Goal: Transaction & Acquisition: Purchase product/service

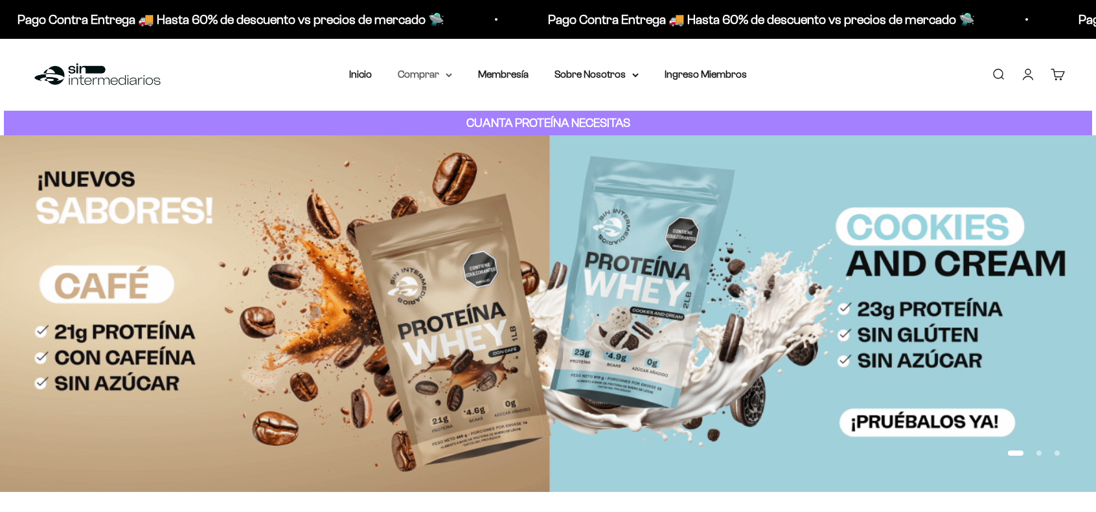
drag, startPoint x: 0, startPoint y: 0, endPoint x: 448, endPoint y: 81, distance: 455.4
click at [448, 81] on summary "Comprar" at bounding box center [425, 74] width 54 height 17
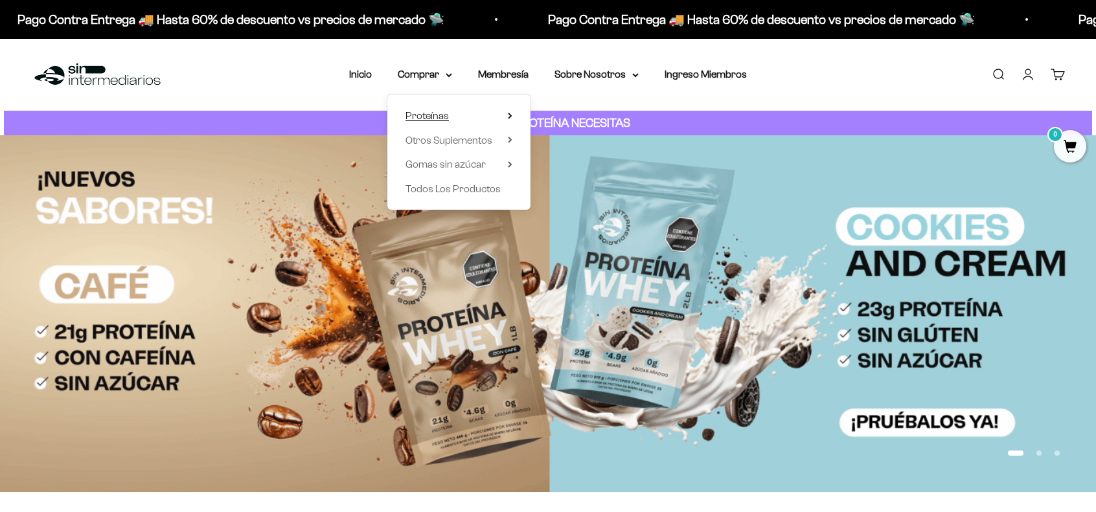
click at [466, 120] on summary "Proteínas" at bounding box center [458, 116] width 107 height 17
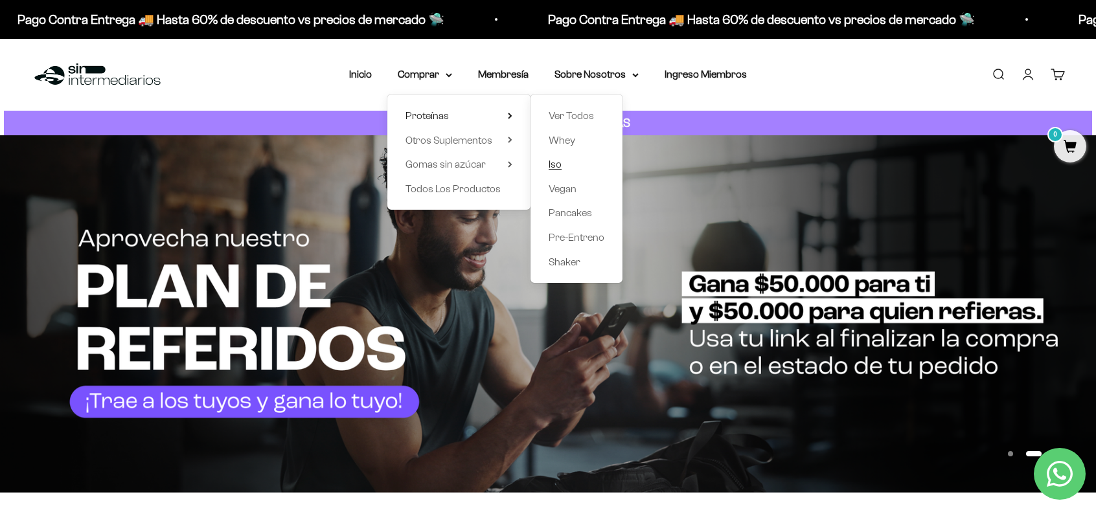
click at [566, 164] on link "Iso" at bounding box center [577, 164] width 56 height 17
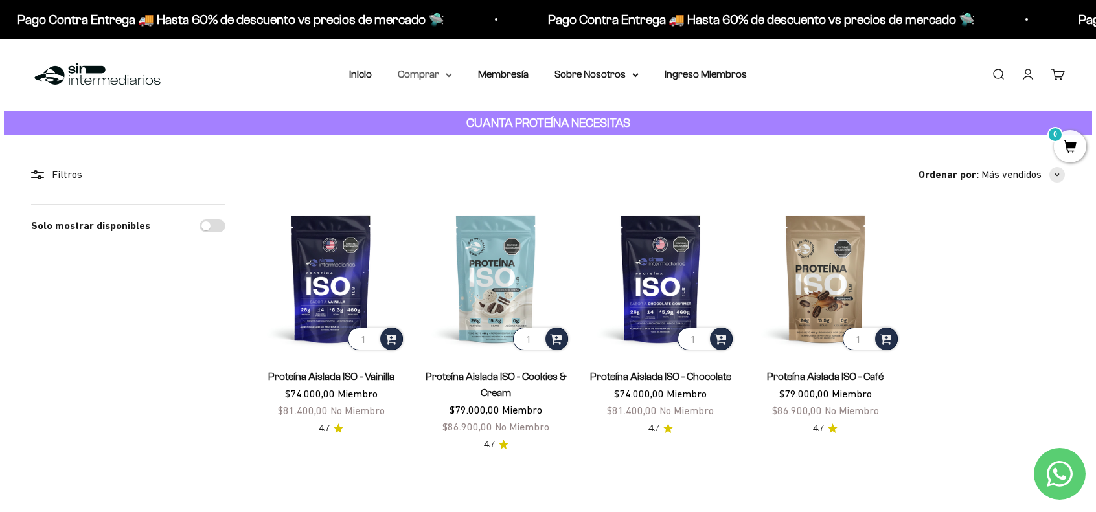
click at [447, 74] on icon at bounding box center [448, 75] width 5 height 3
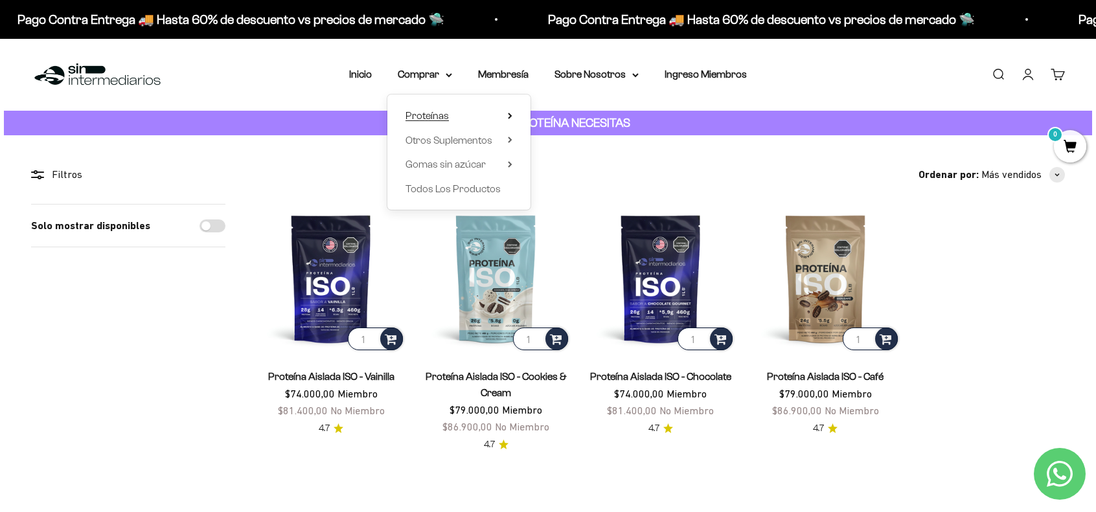
click at [449, 115] on summary "Proteínas" at bounding box center [458, 116] width 107 height 17
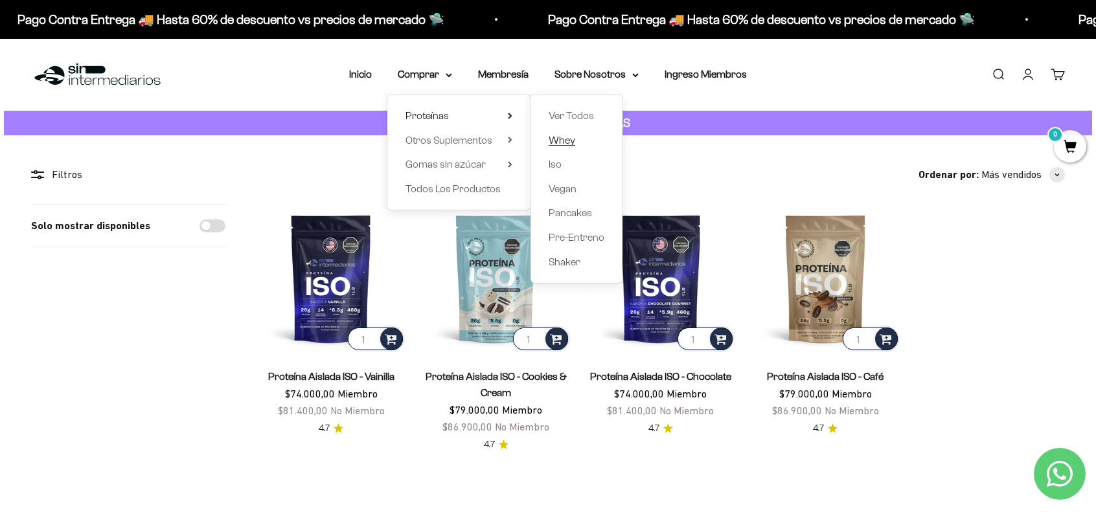
click at [571, 139] on span "Whey" at bounding box center [562, 140] width 27 height 11
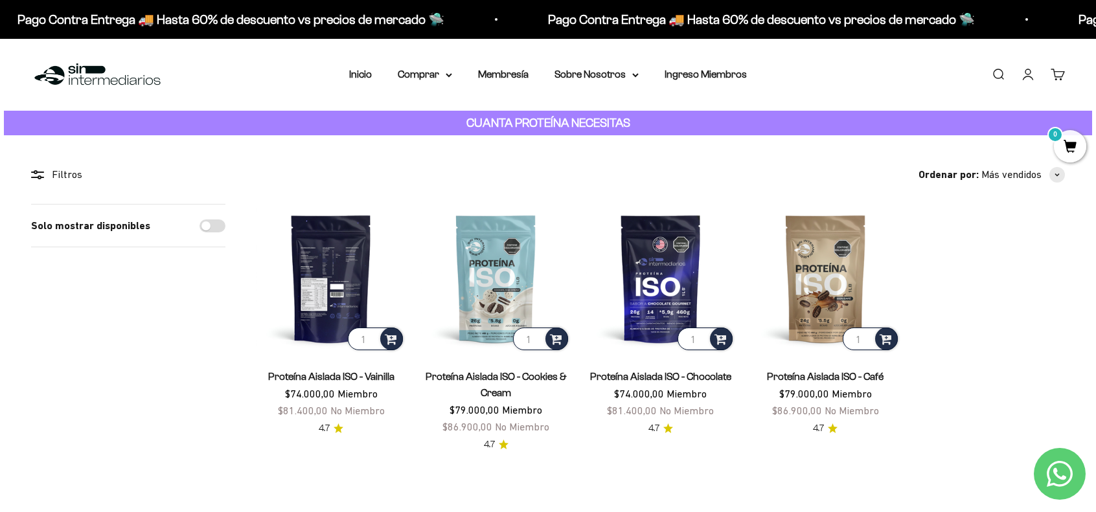
click at [334, 266] on img at bounding box center [330, 278] width 149 height 149
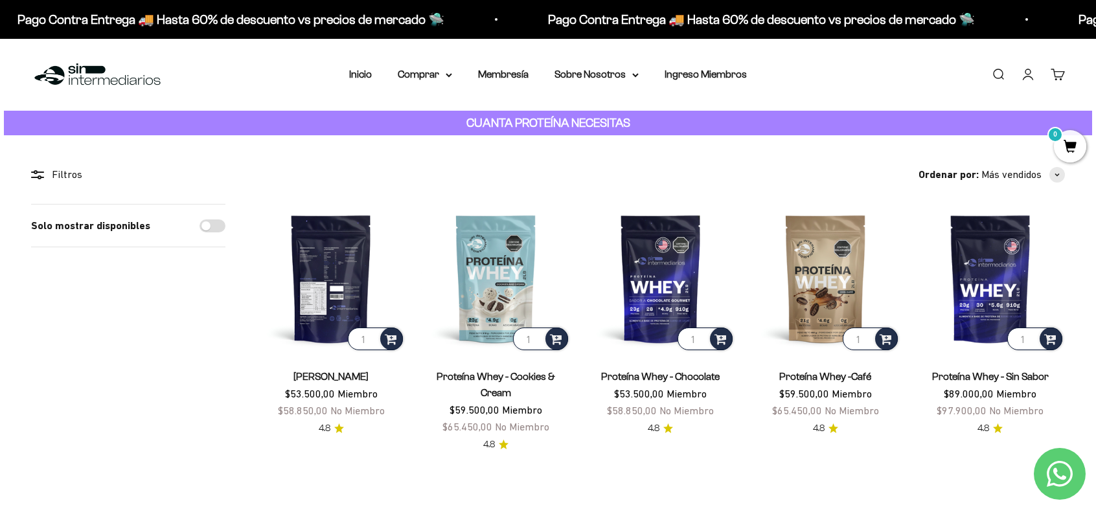
click at [338, 268] on img at bounding box center [330, 278] width 149 height 149
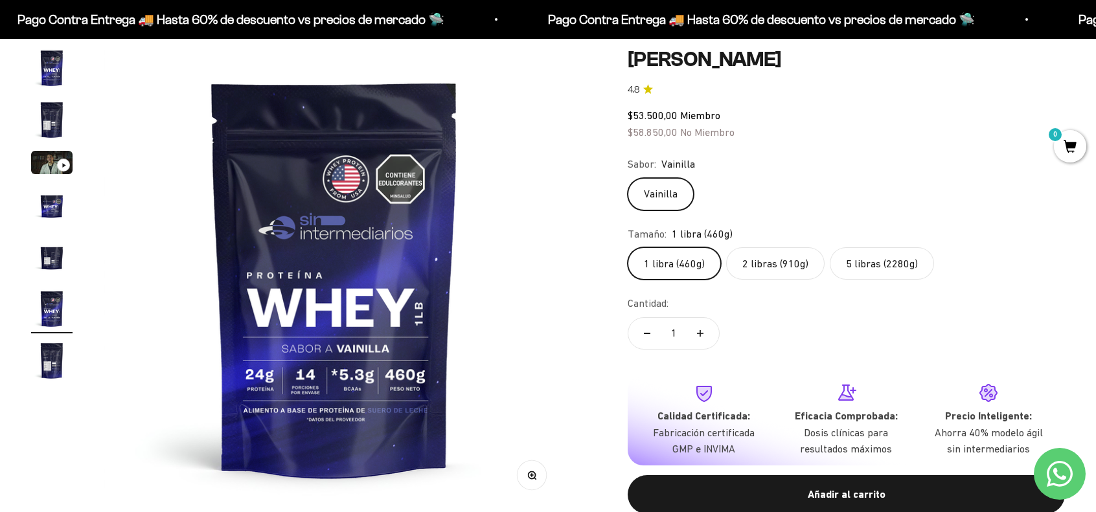
click at [54, 120] on img "Ir al artículo 2" at bounding box center [51, 119] width 41 height 41
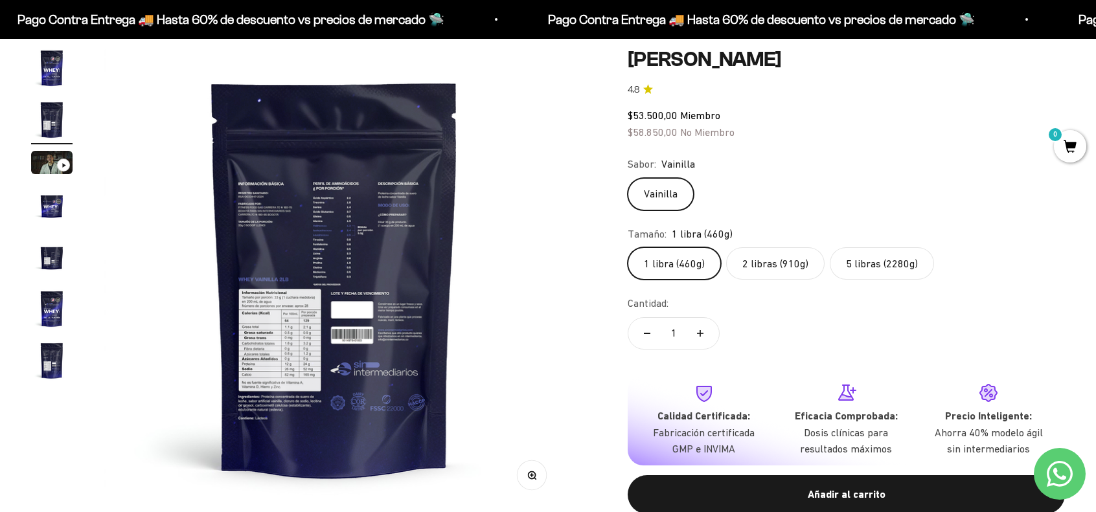
click at [314, 218] on img at bounding box center [335, 278] width 462 height 462
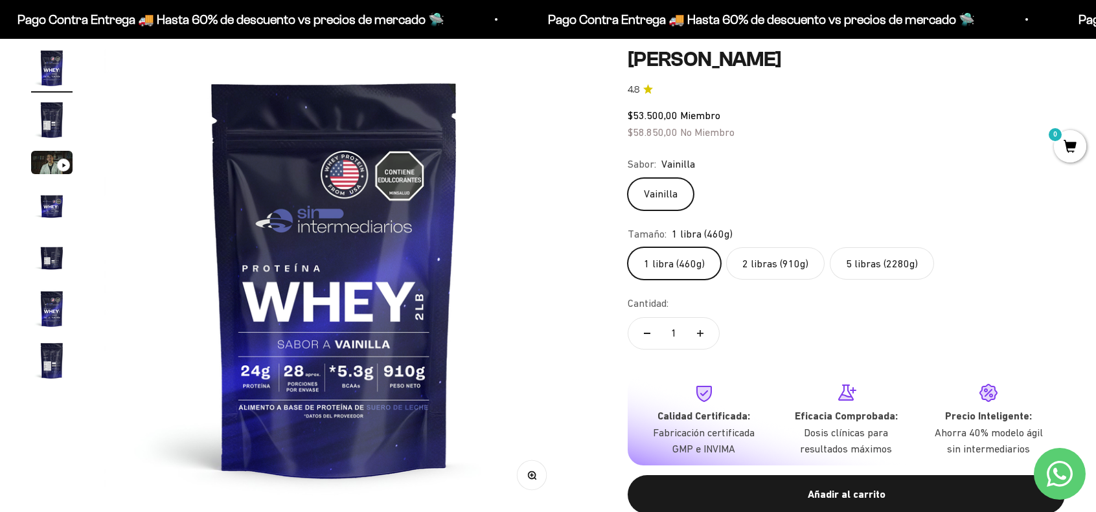
click at [53, 124] on img "Ir al artículo 2" at bounding box center [51, 119] width 41 height 41
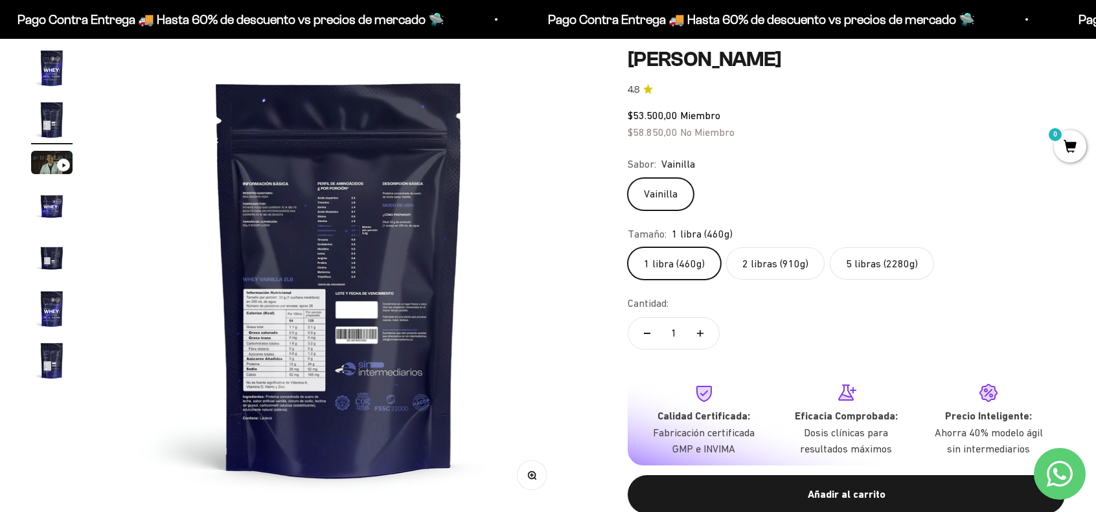
scroll to position [0, 477]
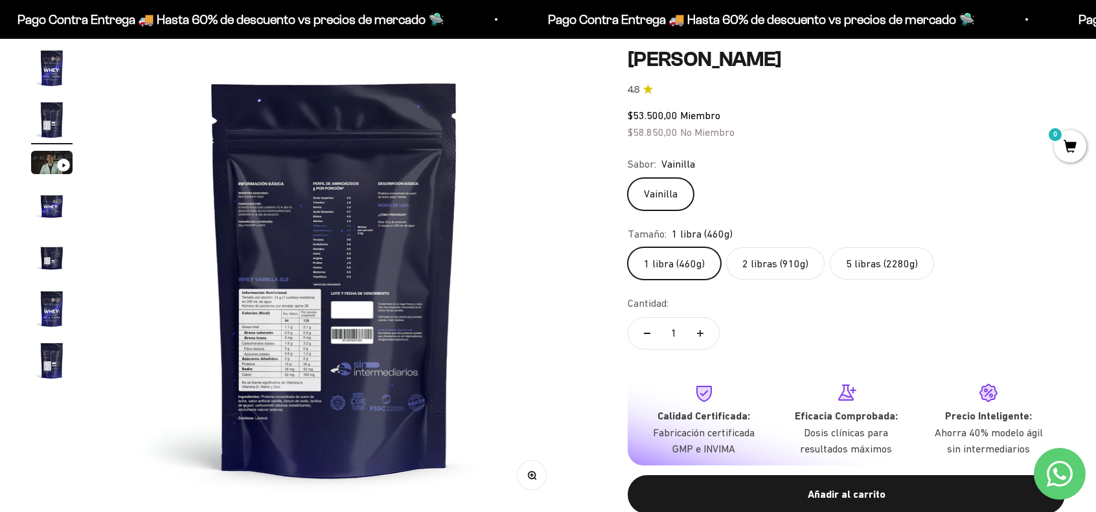
click at [534, 468] on button "Zoom" at bounding box center [531, 475] width 29 height 29
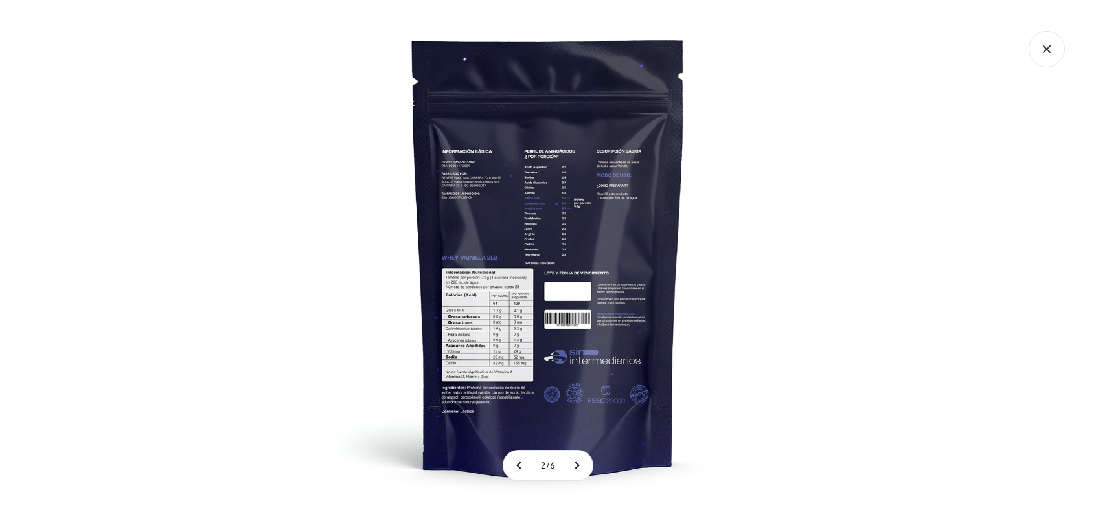
click at [553, 201] on img at bounding box center [548, 256] width 512 height 512
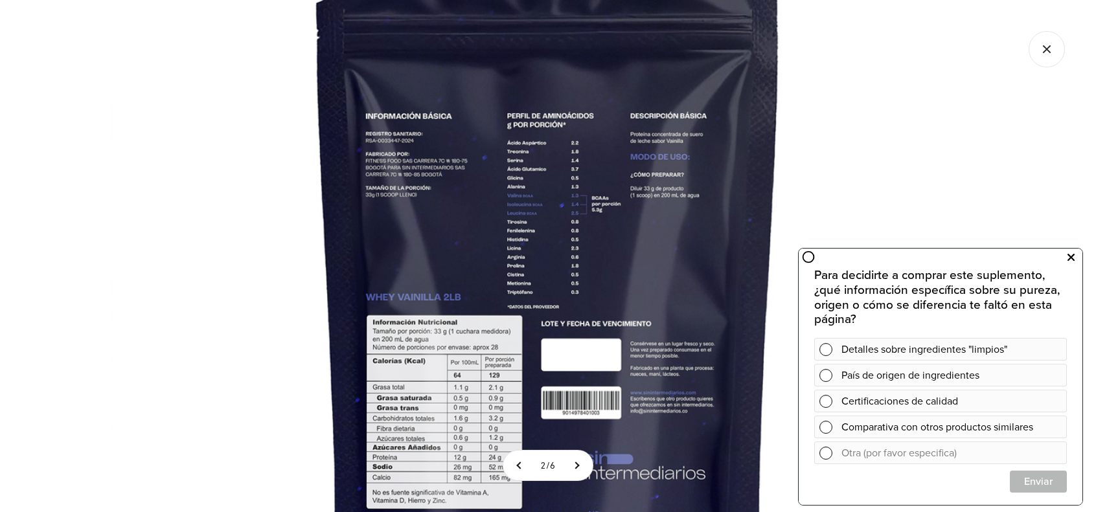
click at [1069, 258] on icon at bounding box center [1070, 257] width 7 height 17
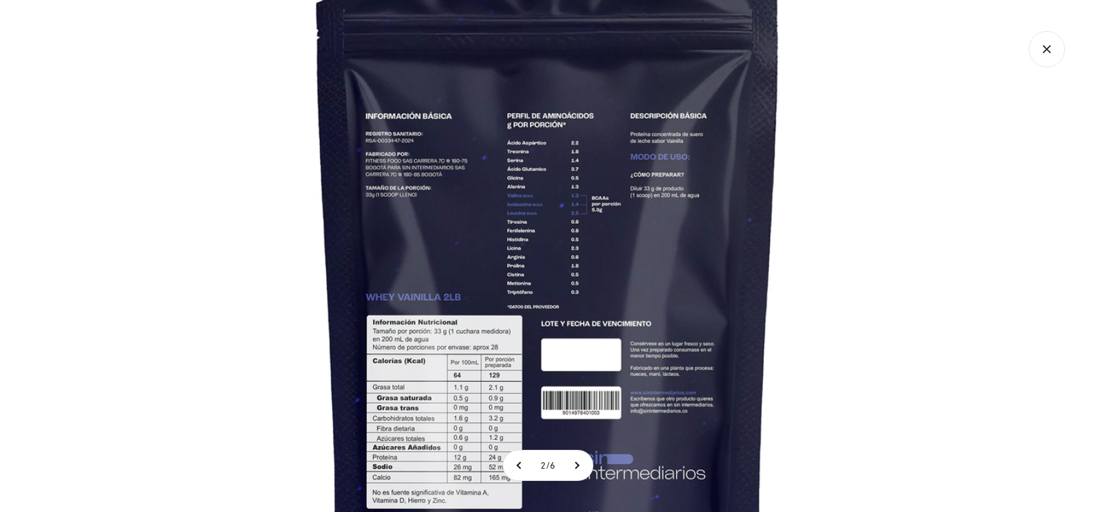
click at [1047, 56] on icon "Cerrar galería" at bounding box center [1046, 49] width 36 height 36
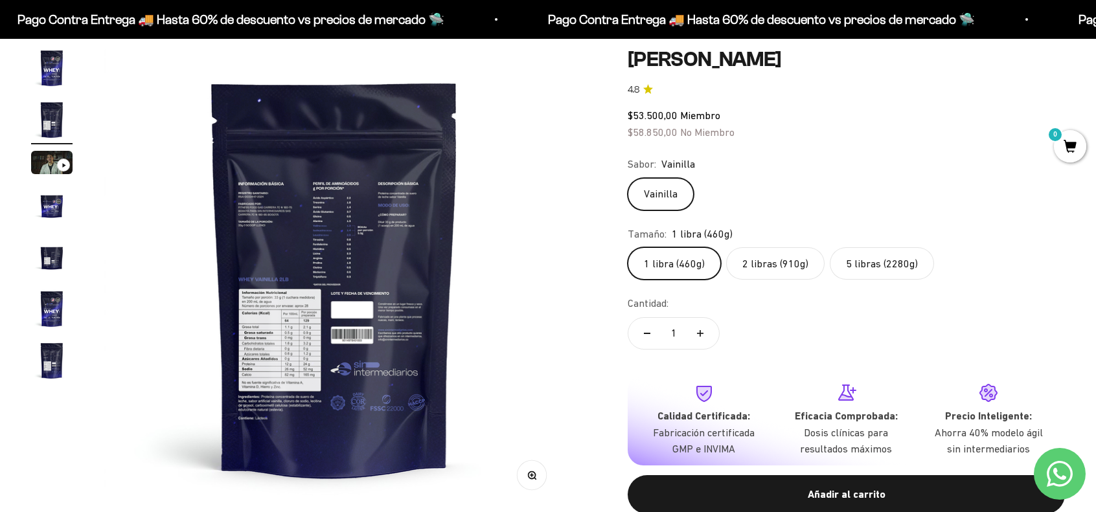
click at [786, 271] on label "2 libras (910g)" at bounding box center [775, 263] width 98 height 32
click at [628, 247] on input "2 libras (910g)" at bounding box center [627, 247] width 1 height 1
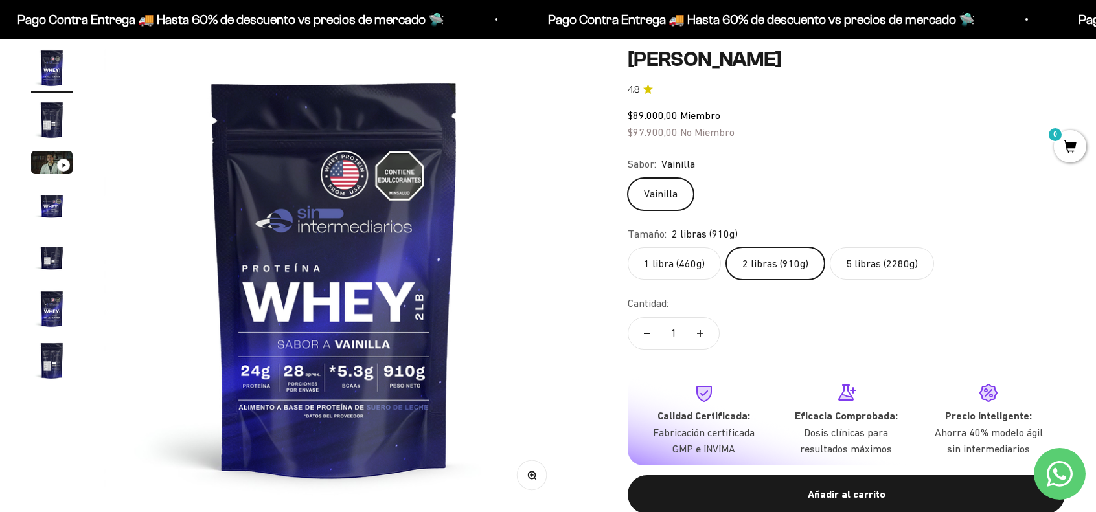
click at [782, 266] on label "2 libras (910g)" at bounding box center [775, 263] width 98 height 32
click at [628, 247] on input "2 libras (910g)" at bounding box center [627, 247] width 1 height 1
click at [839, 273] on label "5 libras (2280g)" at bounding box center [882, 263] width 104 height 32
click at [628, 247] on input "5 libras (2280g)" at bounding box center [627, 247] width 1 height 1
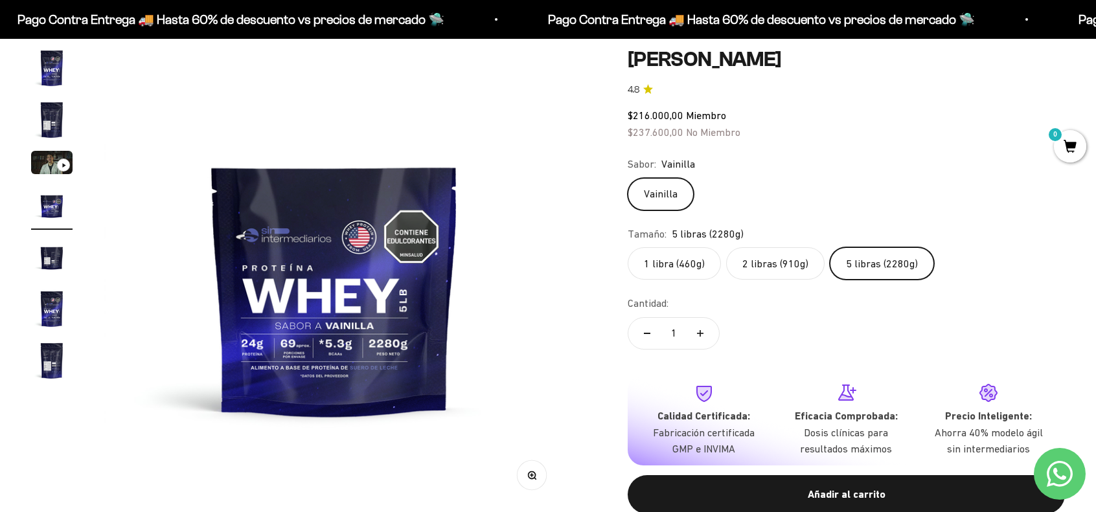
click at [778, 269] on label "2 libras (910g)" at bounding box center [775, 263] width 98 height 32
click at [628, 247] on input "2 libras (910g)" at bounding box center [627, 247] width 1 height 1
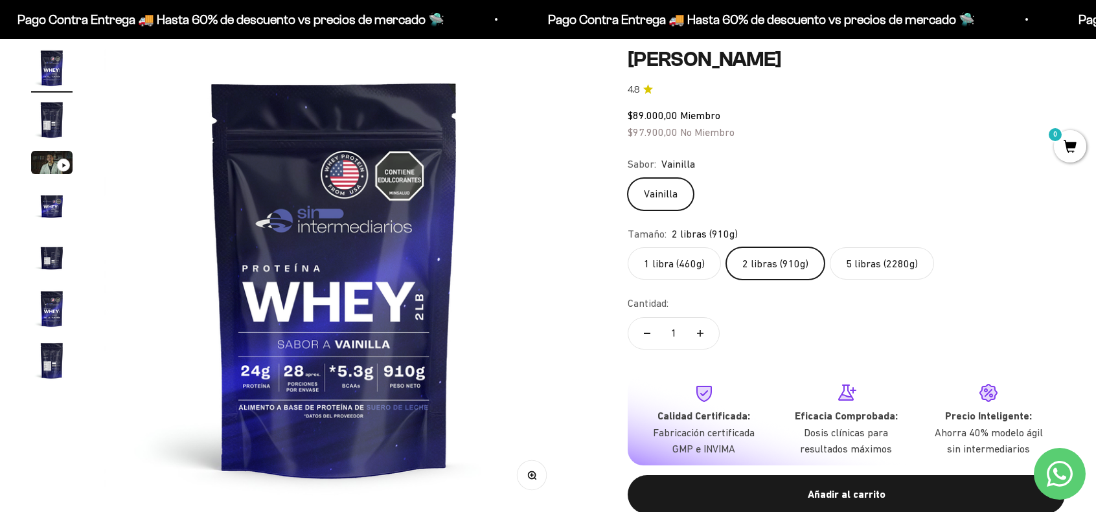
click at [49, 115] on img "Ir al artículo 2" at bounding box center [51, 119] width 41 height 41
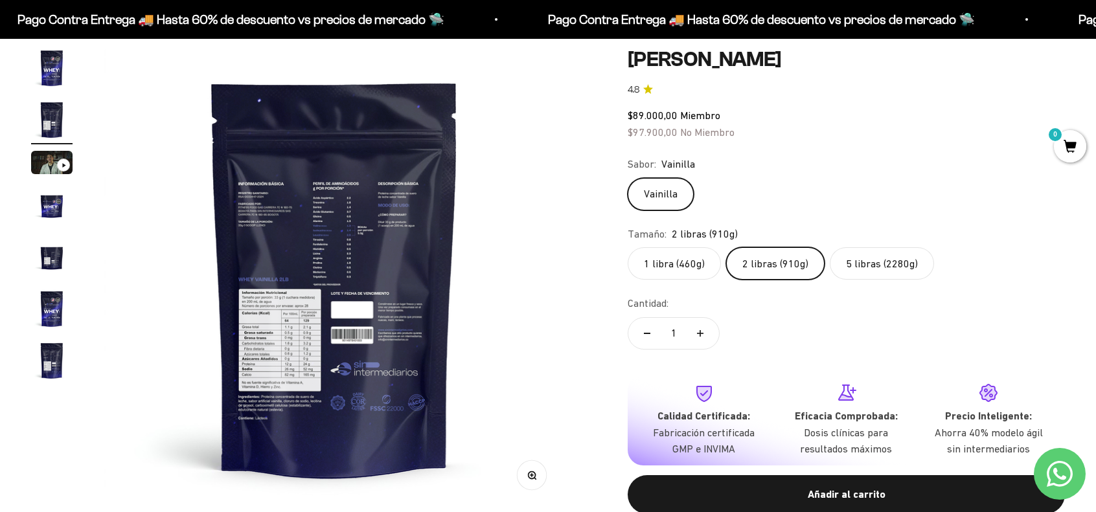
click at [313, 383] on img at bounding box center [335, 278] width 462 height 462
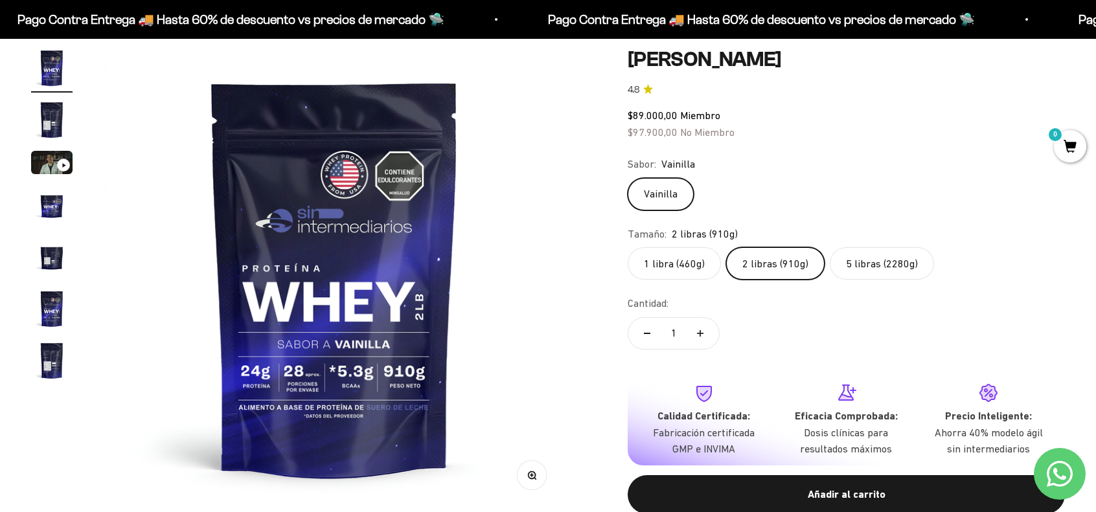
click at [49, 120] on img "Ir al artículo 2" at bounding box center [51, 119] width 41 height 41
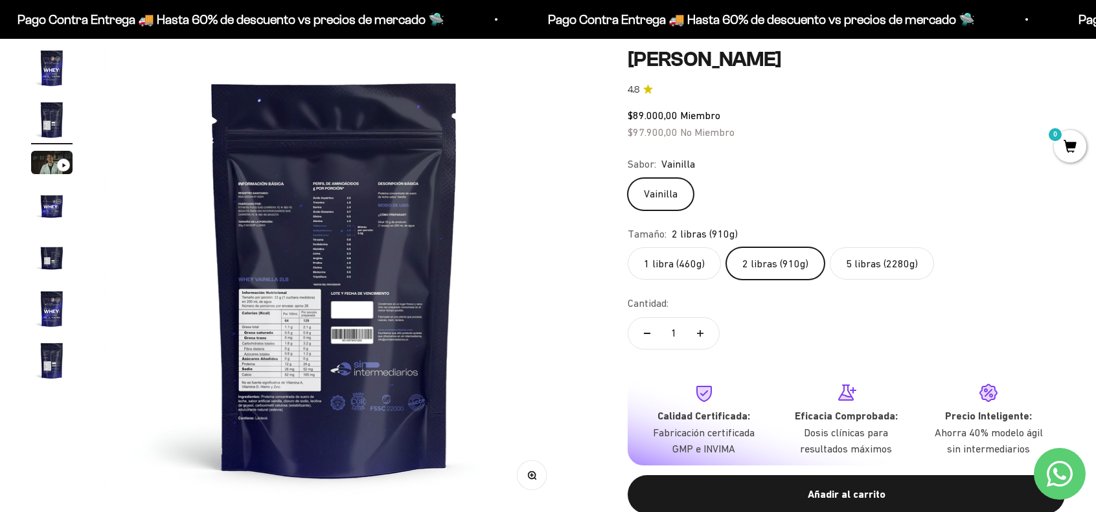
click at [347, 284] on img at bounding box center [335, 278] width 462 height 462
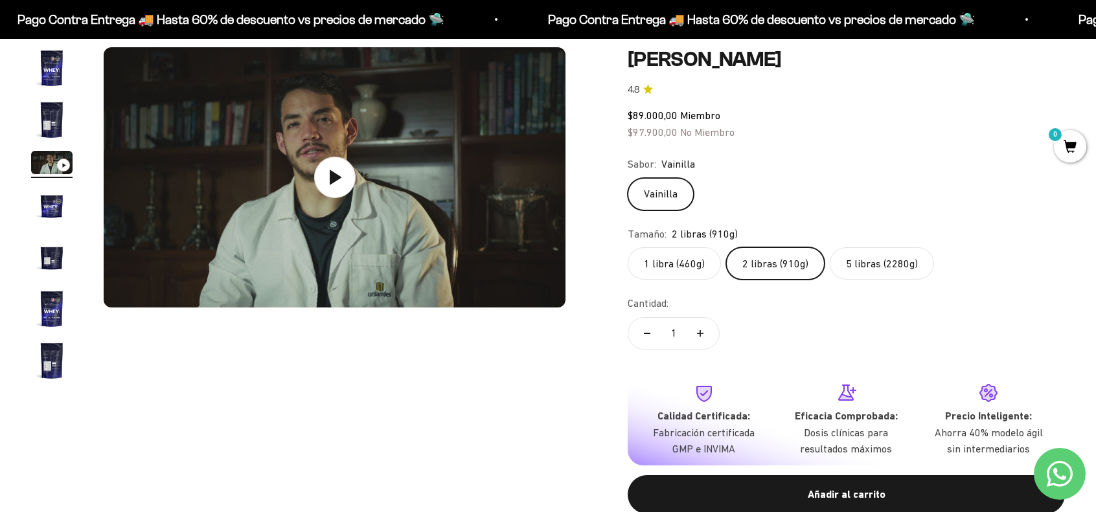
click at [56, 126] on img "Ir al artículo 2" at bounding box center [51, 119] width 41 height 41
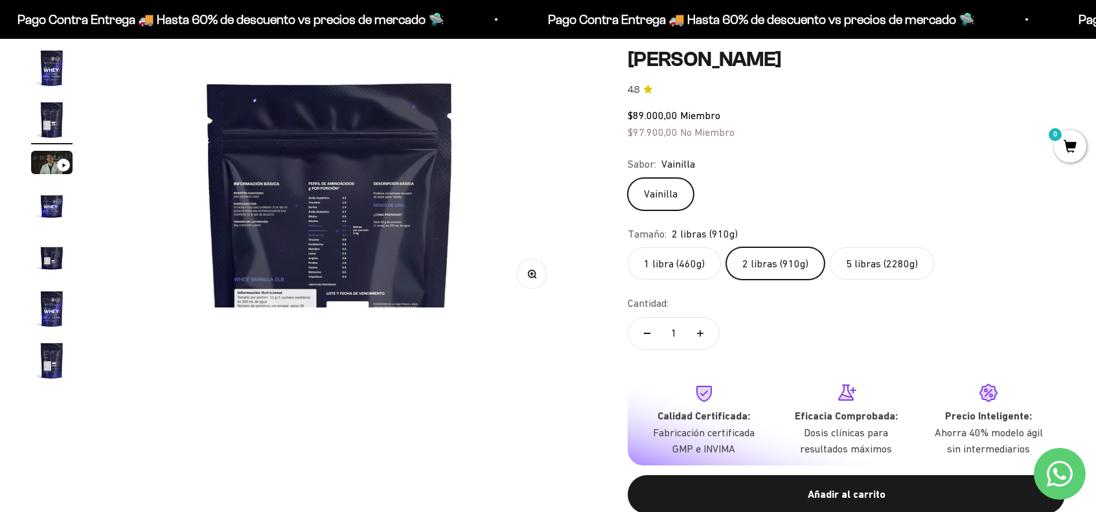
scroll to position [0, 477]
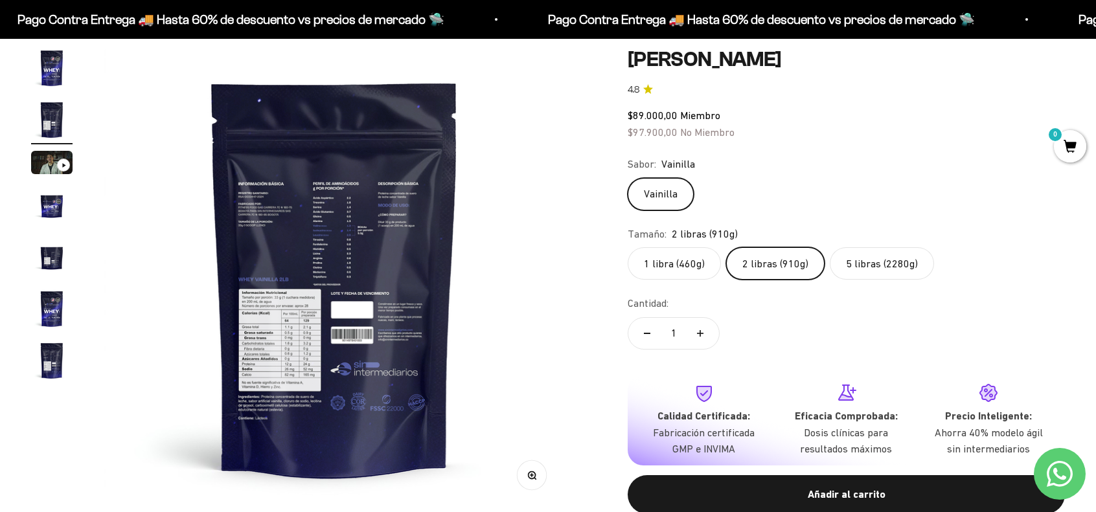
click at [529, 477] on icon "button" at bounding box center [531, 475] width 9 height 9
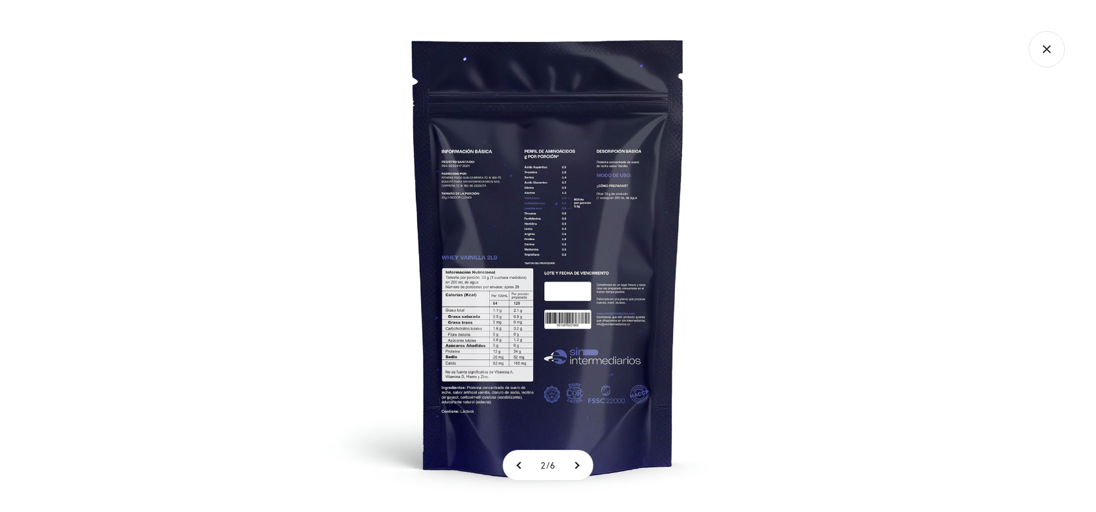
click at [525, 416] on img at bounding box center [548, 256] width 512 height 512
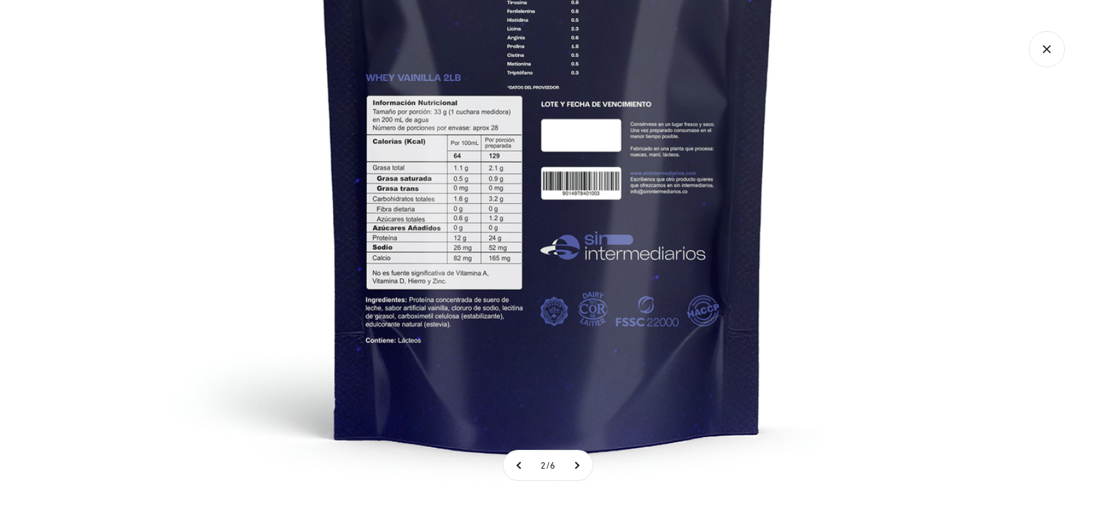
click at [1048, 59] on icon "Cerrar galería" at bounding box center [1046, 49] width 36 height 36
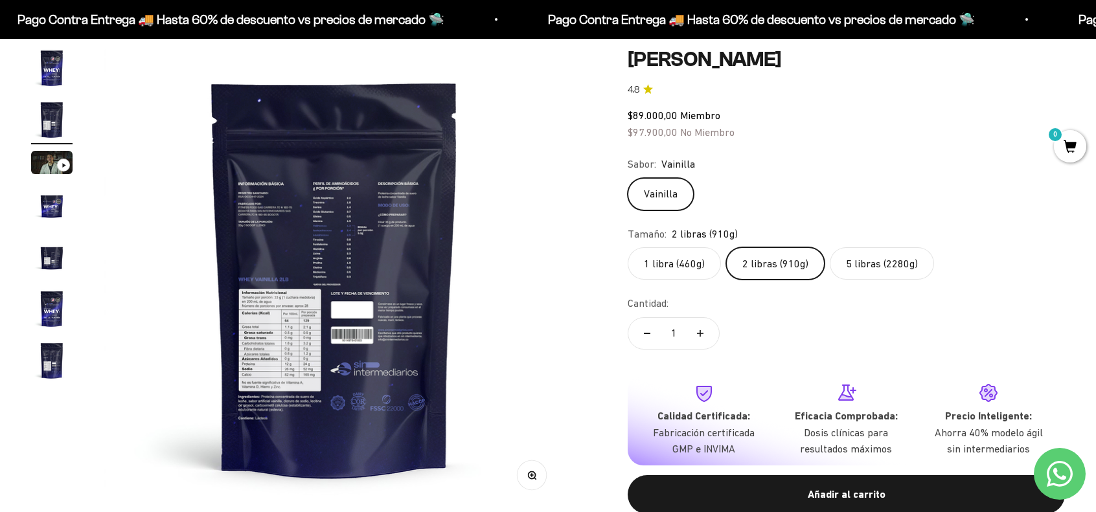
click at [877, 266] on label "5 libras (2280g)" at bounding box center [882, 263] width 104 height 32
click at [628, 247] on input "5 libras (2280g)" at bounding box center [627, 247] width 1 height 1
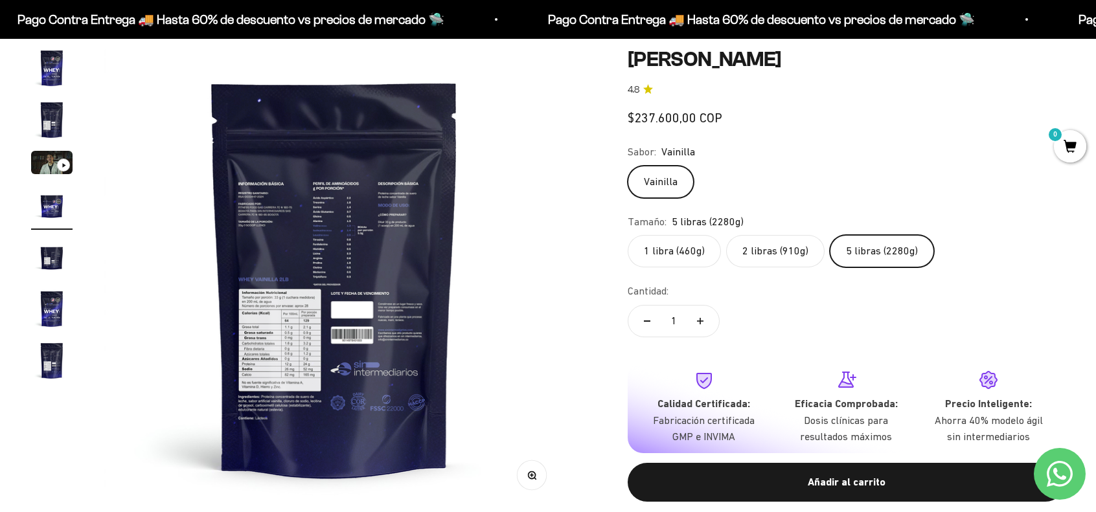
scroll to position [0, 1432]
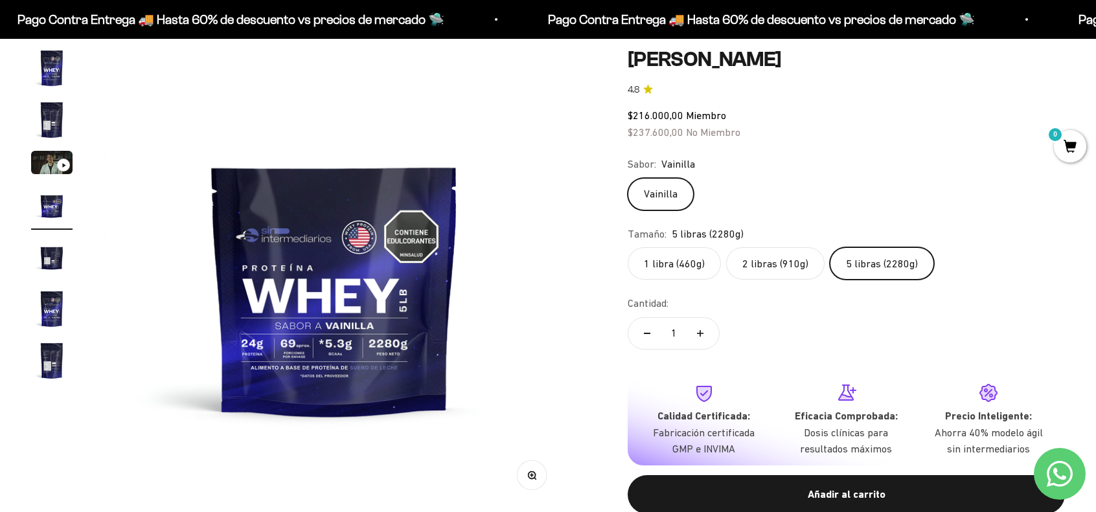
click at [776, 269] on label "2 libras (910g)" at bounding box center [775, 263] width 98 height 32
click at [628, 247] on input "2 libras (910g)" at bounding box center [627, 247] width 1 height 1
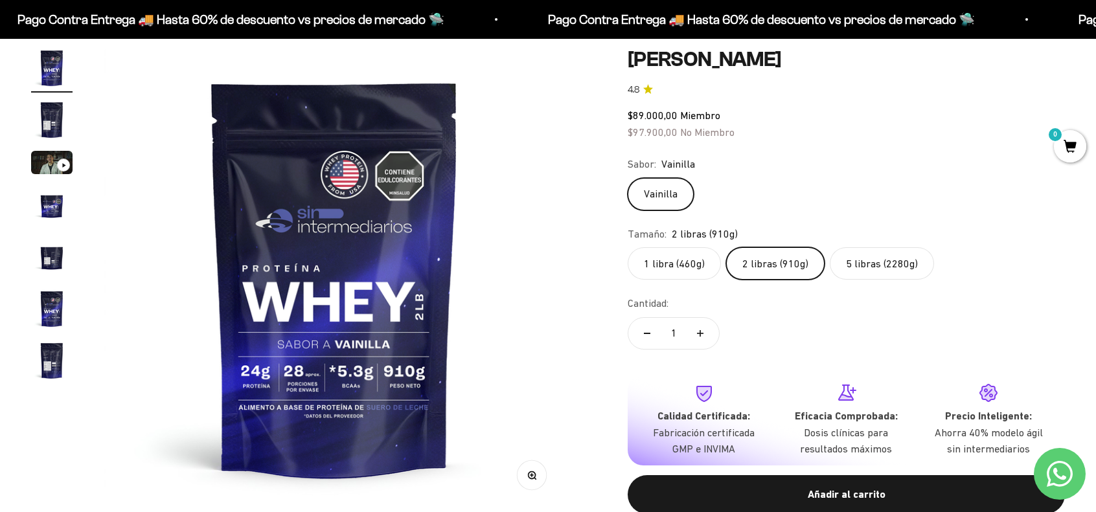
click at [878, 253] on label "5 libras (2280g)" at bounding box center [882, 263] width 104 height 32
click at [628, 247] on input "5 libras (2280g)" at bounding box center [627, 247] width 1 height 1
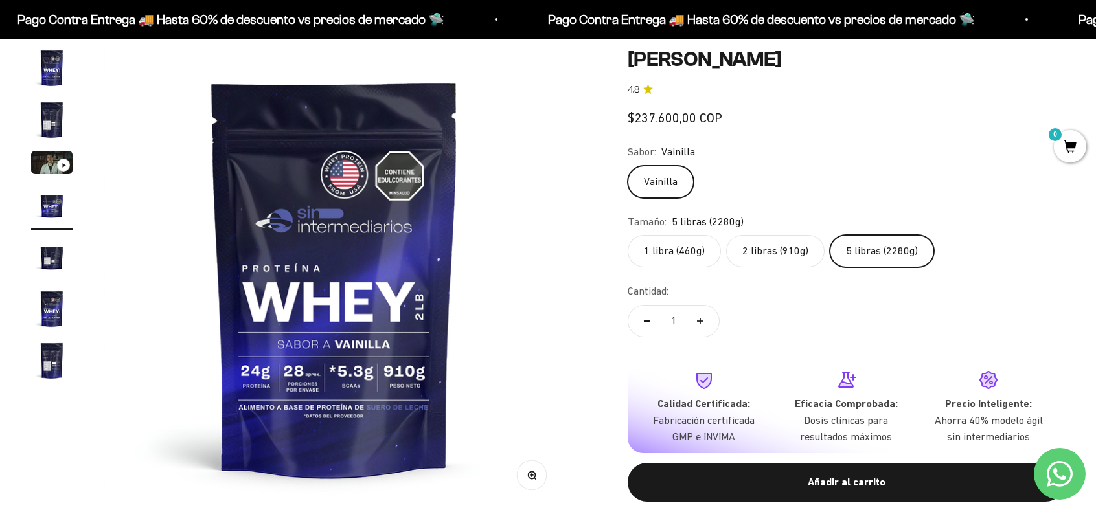
scroll to position [0, 1432]
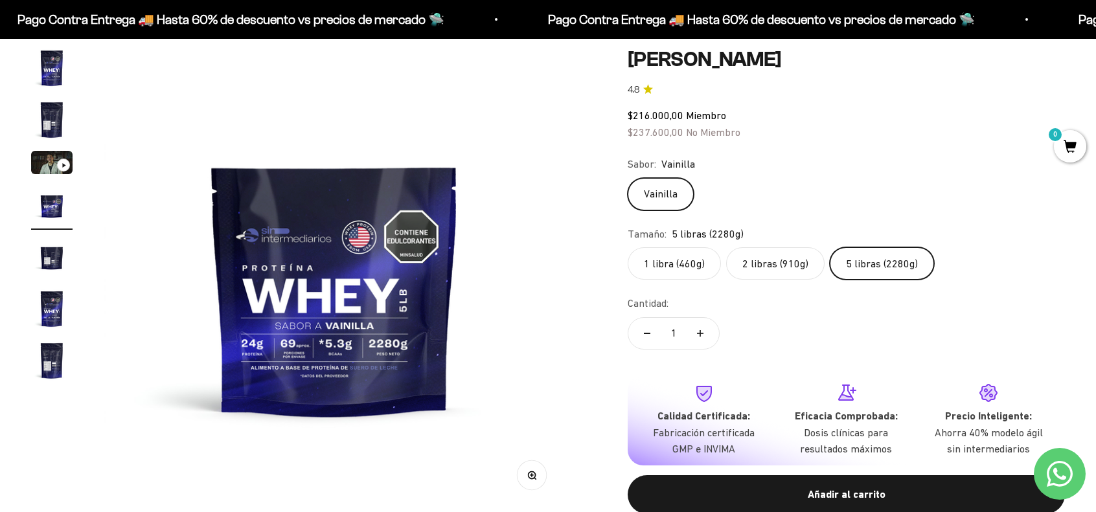
click at [672, 265] on label "1 libra (460g)" at bounding box center [674, 263] width 93 height 32
click at [628, 247] on input "1 libra (460g)" at bounding box center [627, 247] width 1 height 1
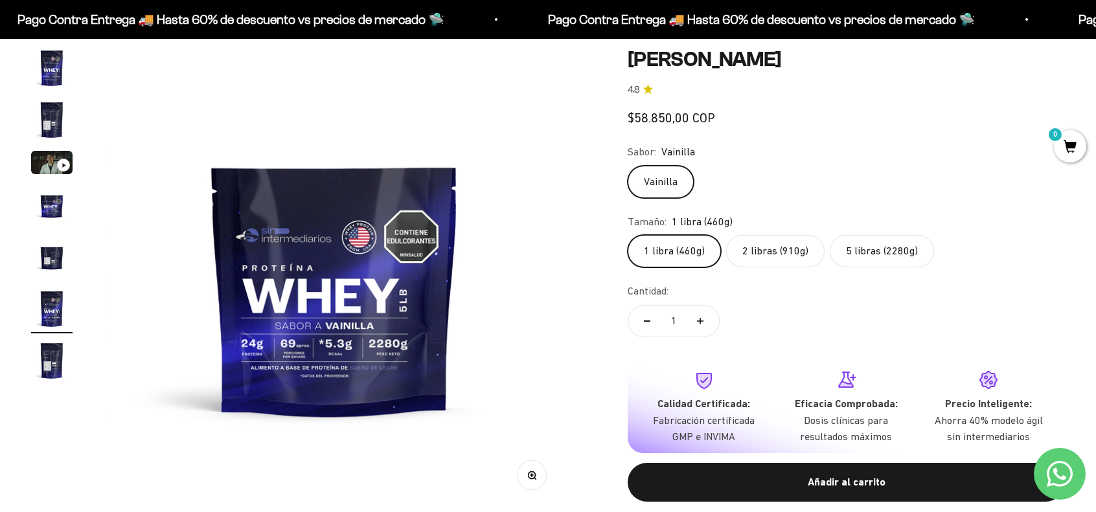
scroll to position [0, 2386]
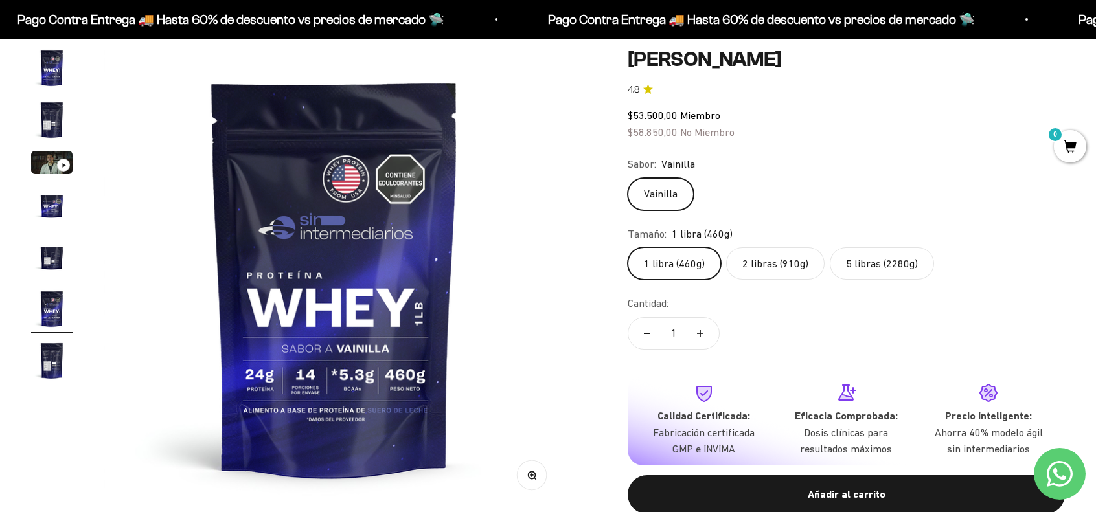
click at [874, 260] on label "5 libras (2280g)" at bounding box center [882, 263] width 104 height 32
click at [628, 247] on input "5 libras (2280g)" at bounding box center [627, 247] width 1 height 1
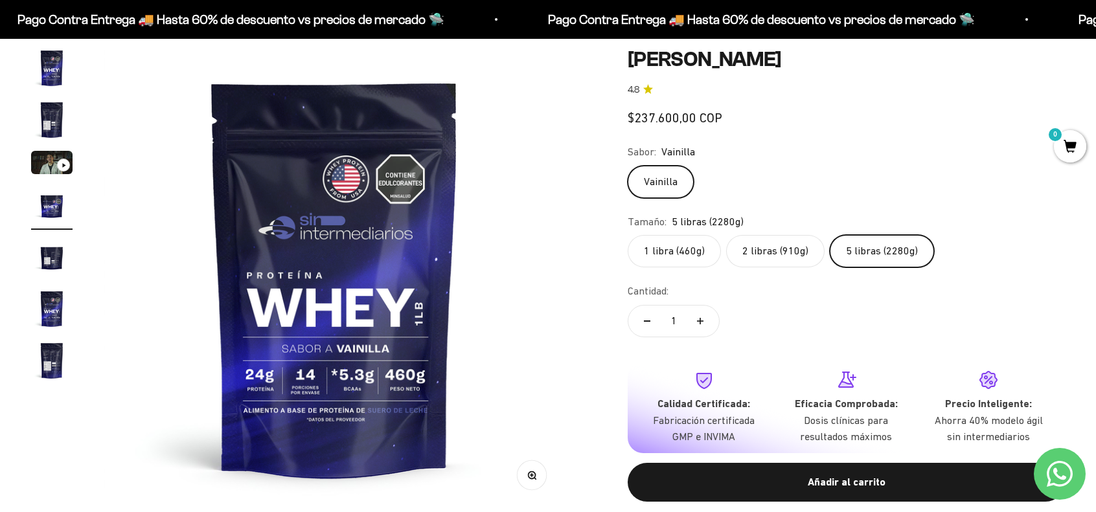
scroll to position [0, 1432]
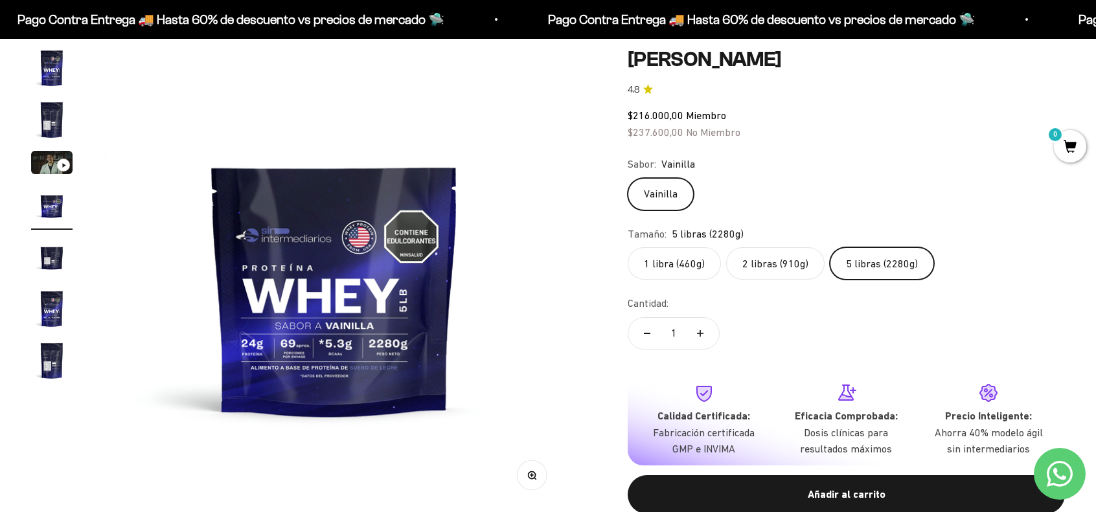
click at [775, 265] on label "2 libras (910g)" at bounding box center [775, 263] width 98 height 32
click at [628, 247] on input "2 libras (910g)" at bounding box center [627, 247] width 1 height 1
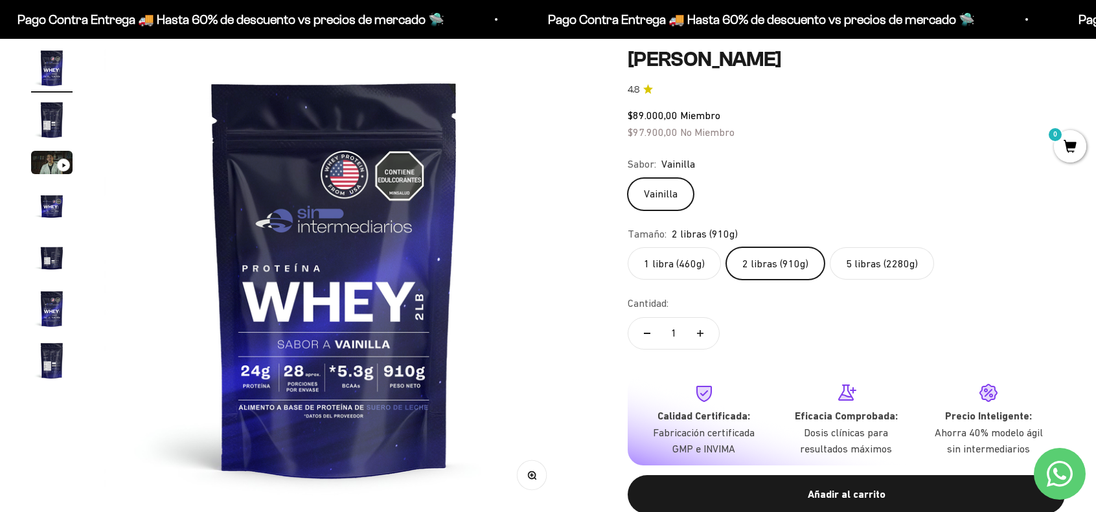
click at [697, 332] on icon "Aumentar cantidad" at bounding box center [700, 333] width 6 height 6
click at [647, 335] on button "Reducir cantidad" at bounding box center [647, 333] width 38 height 31
type input "1"
click at [865, 253] on label "5 libras (2280g)" at bounding box center [882, 263] width 104 height 32
click at [628, 247] on input "5 libras (2280g)" at bounding box center [627, 247] width 1 height 1
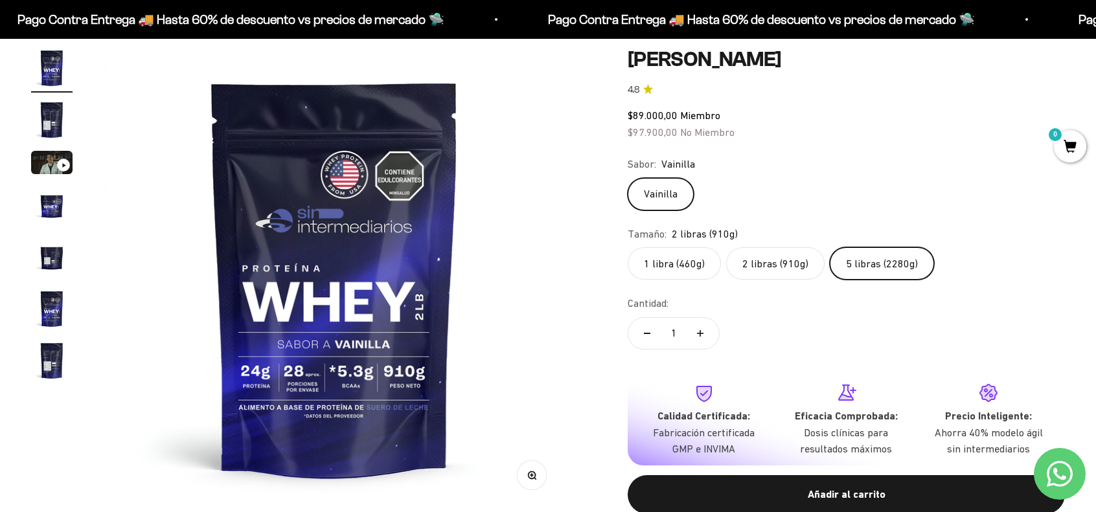
scroll to position [0, 1432]
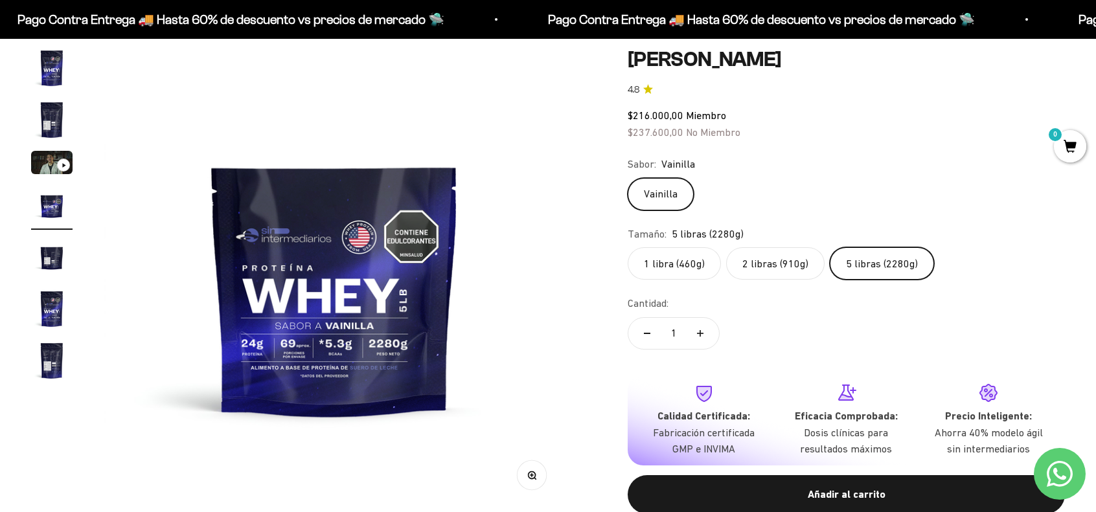
click at [776, 263] on label "2 libras (910g)" at bounding box center [775, 263] width 98 height 32
click at [628, 247] on input "2 libras (910g)" at bounding box center [627, 247] width 1 height 1
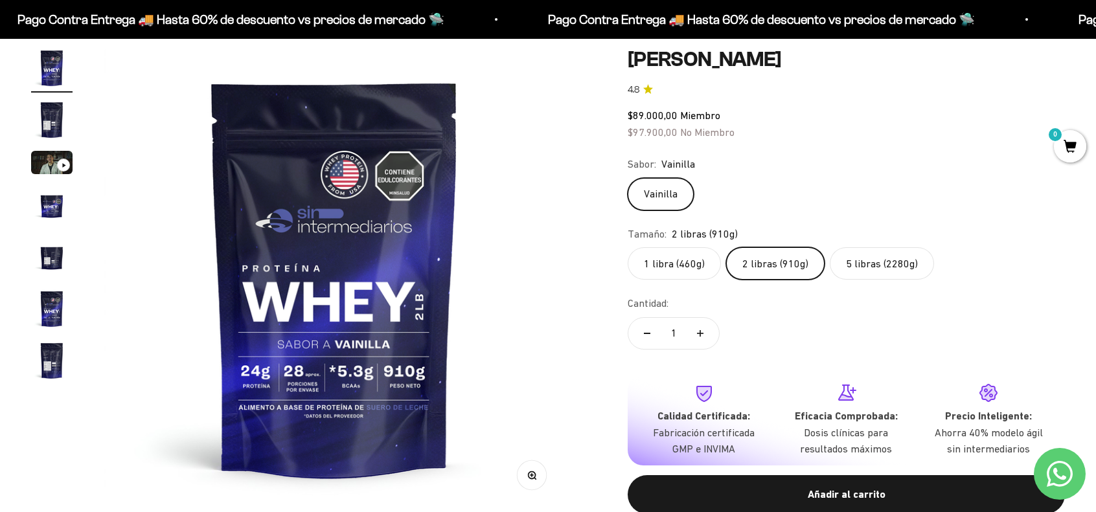
click at [47, 118] on img "Ir al artículo 2" at bounding box center [51, 119] width 41 height 41
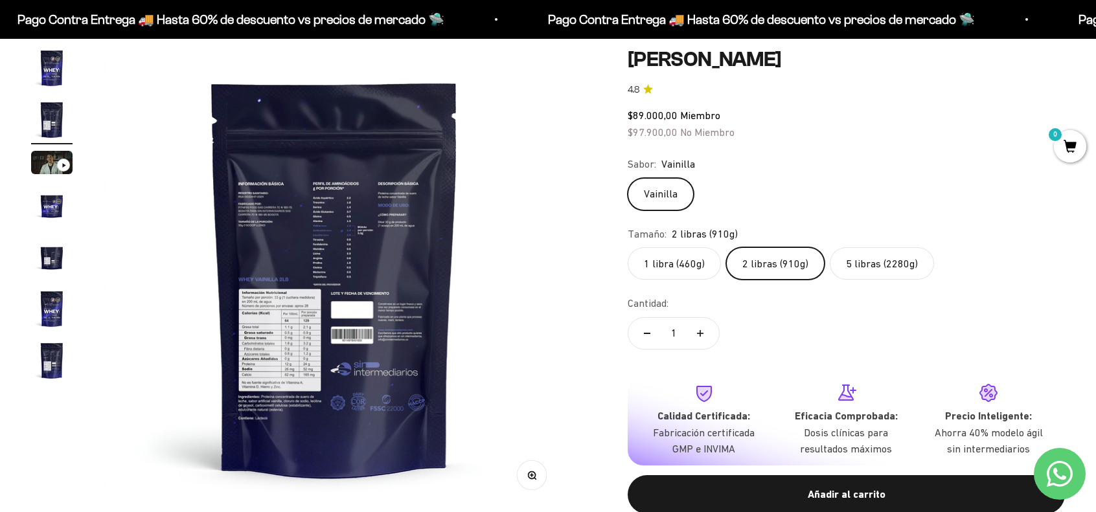
click at [270, 346] on img at bounding box center [335, 278] width 462 height 462
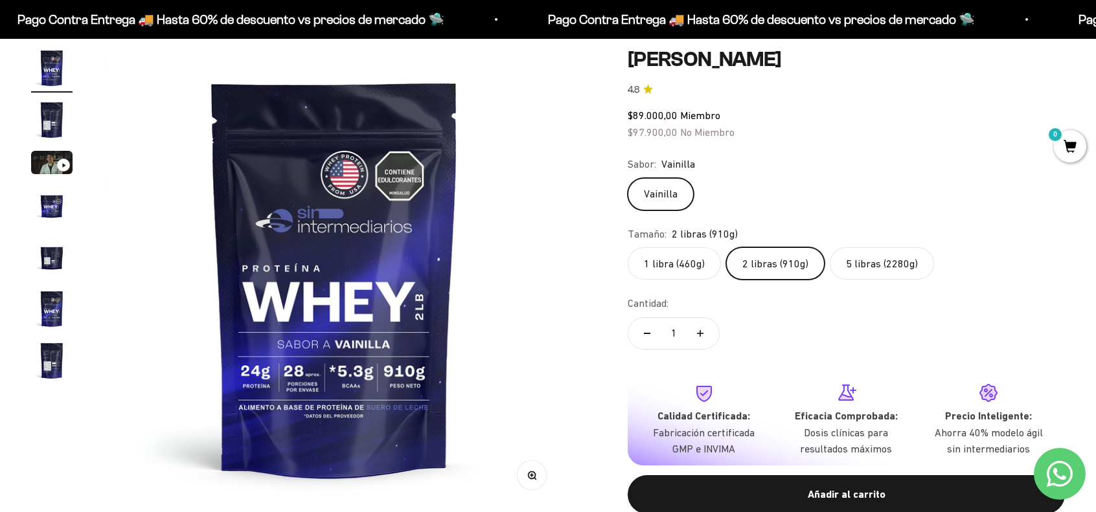
drag, startPoint x: 53, startPoint y: 110, endPoint x: 212, endPoint y: 255, distance: 214.5
click at [52, 111] on img "Ir al artículo 2" at bounding box center [51, 119] width 41 height 41
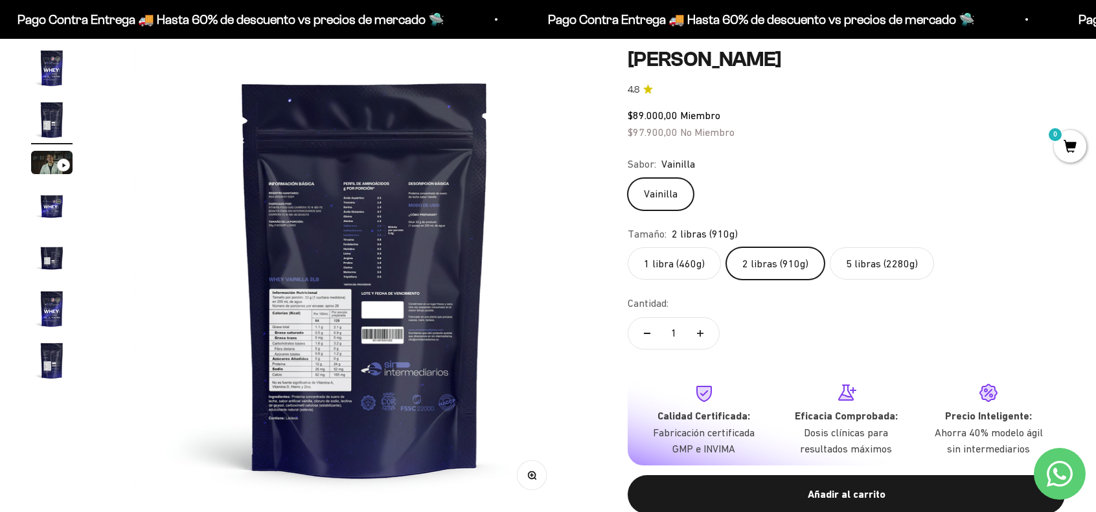
scroll to position [0, 477]
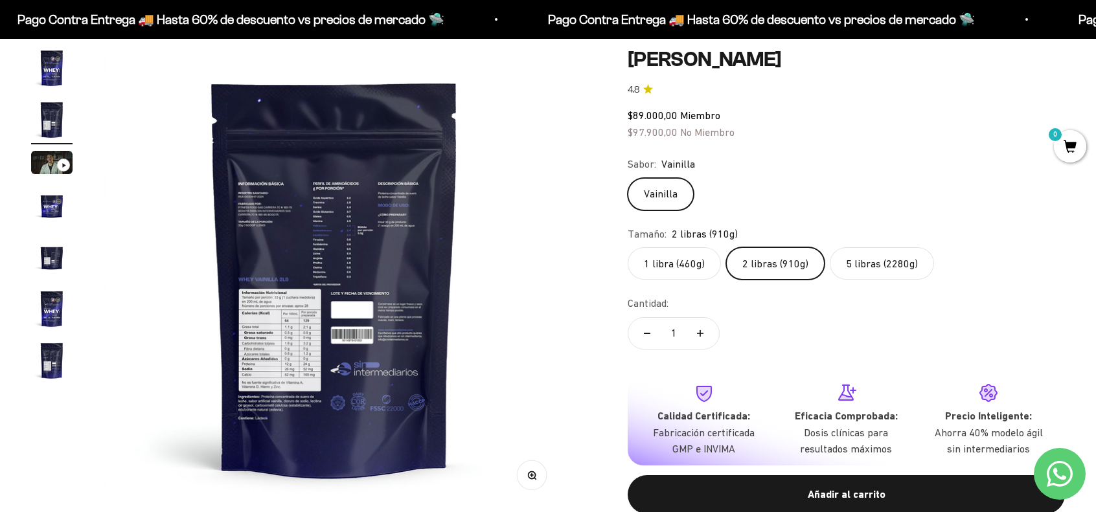
click at [535, 479] on button "Zoom" at bounding box center [531, 475] width 29 height 29
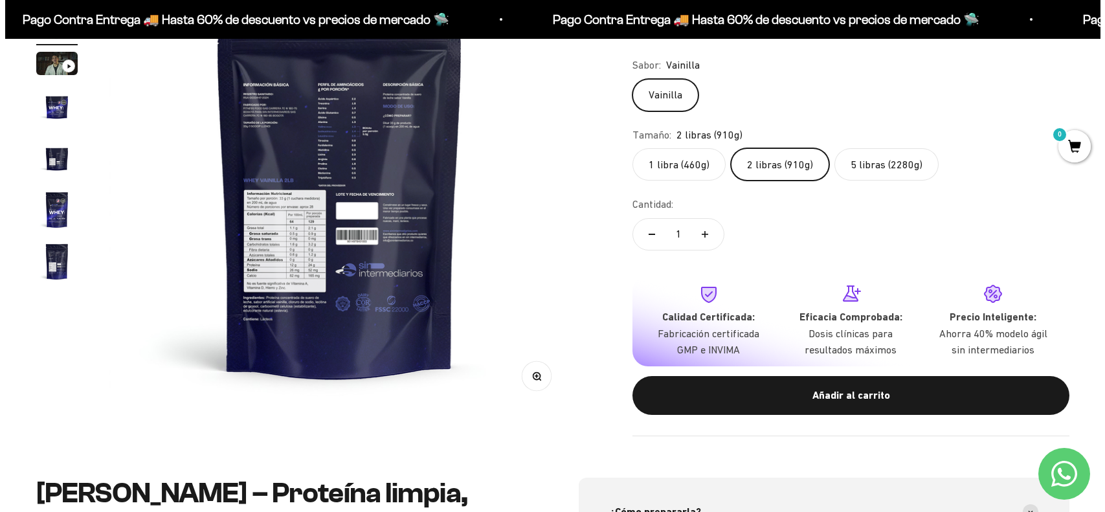
scroll to position [389, 0]
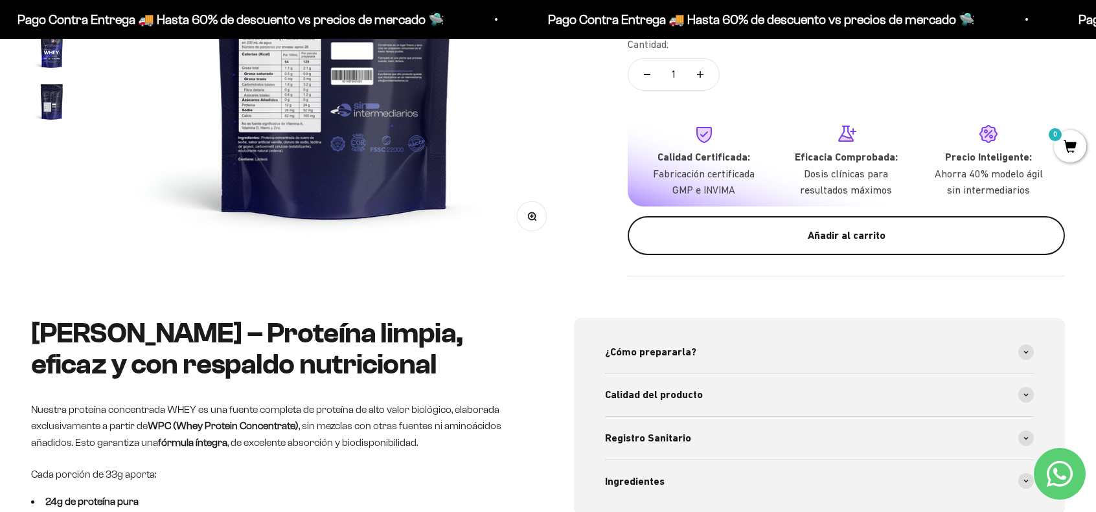
click at [782, 240] on div "Añadir al carrito" at bounding box center [845, 235] width 385 height 17
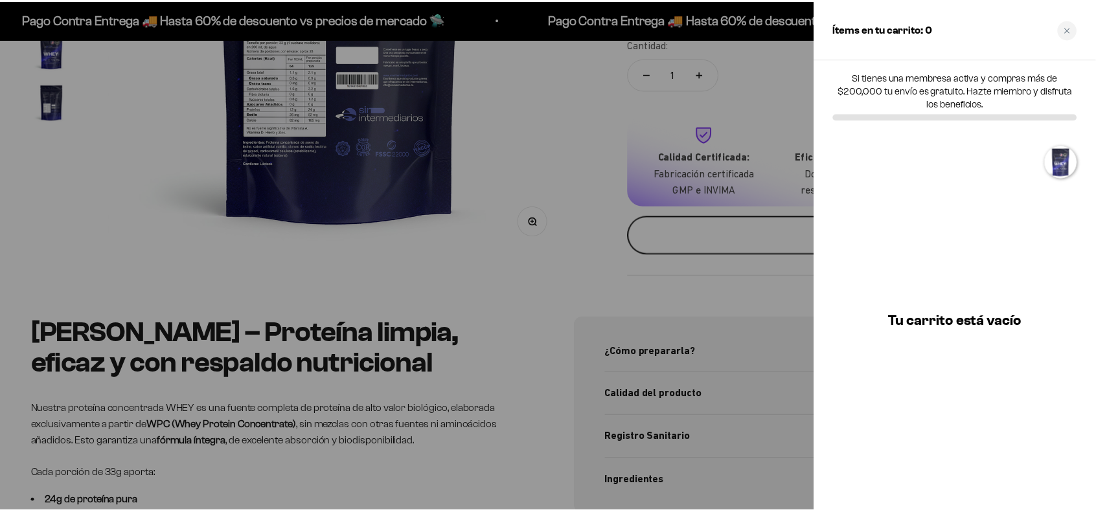
scroll to position [0, 482]
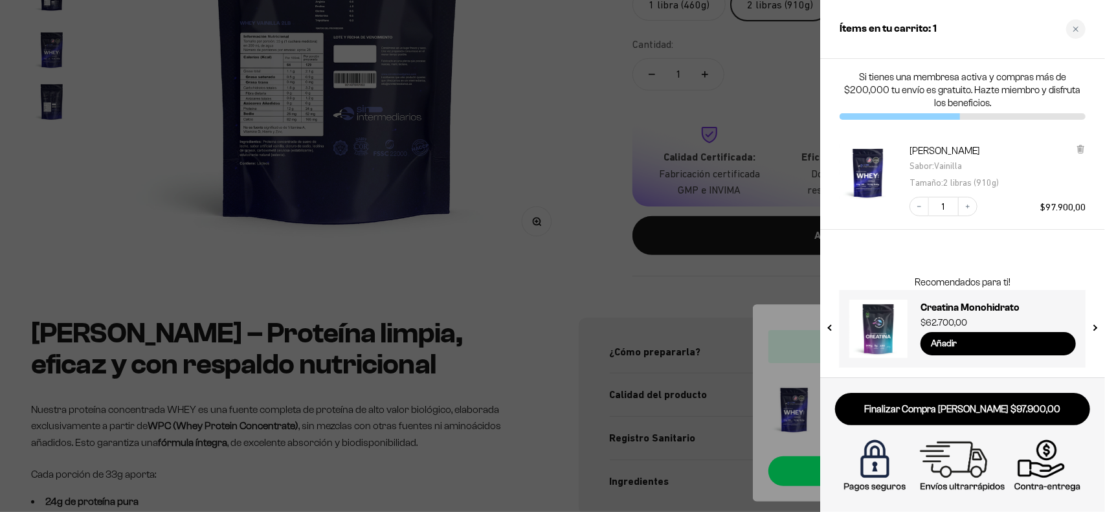
click at [799, 315] on div at bounding box center [552, 256] width 1105 height 512
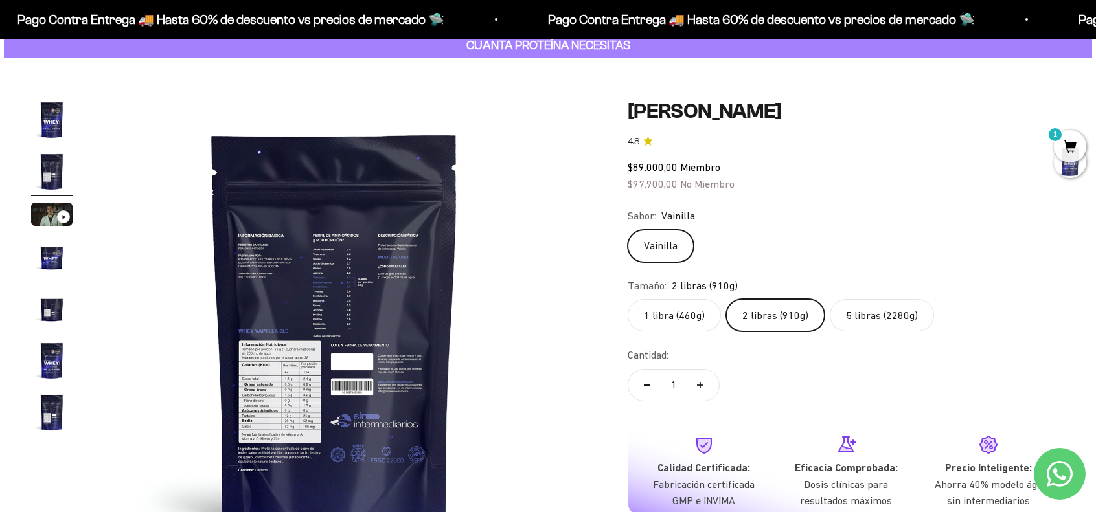
scroll to position [0, 0]
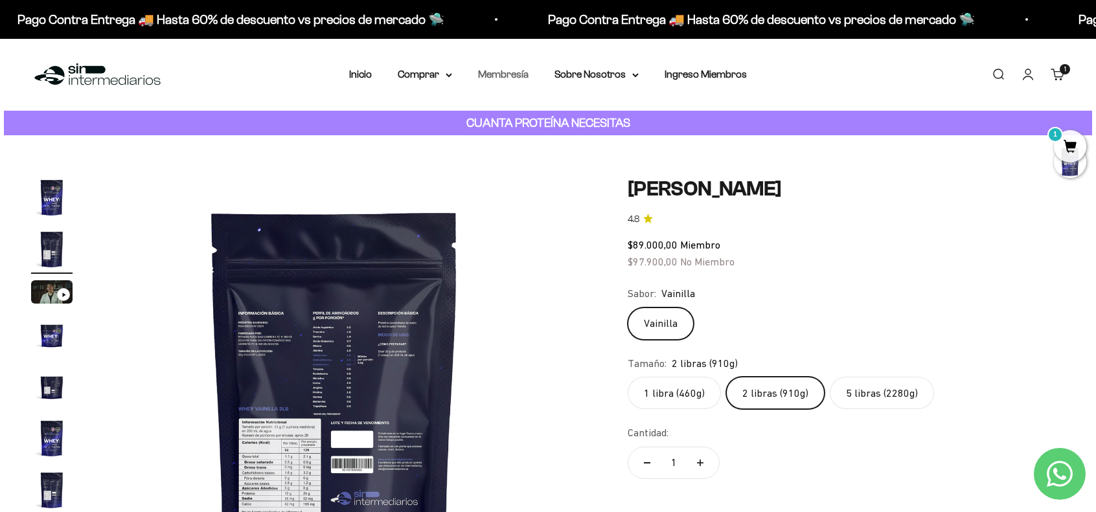
click at [509, 74] on link "Membresía" at bounding box center [503, 74] width 51 height 11
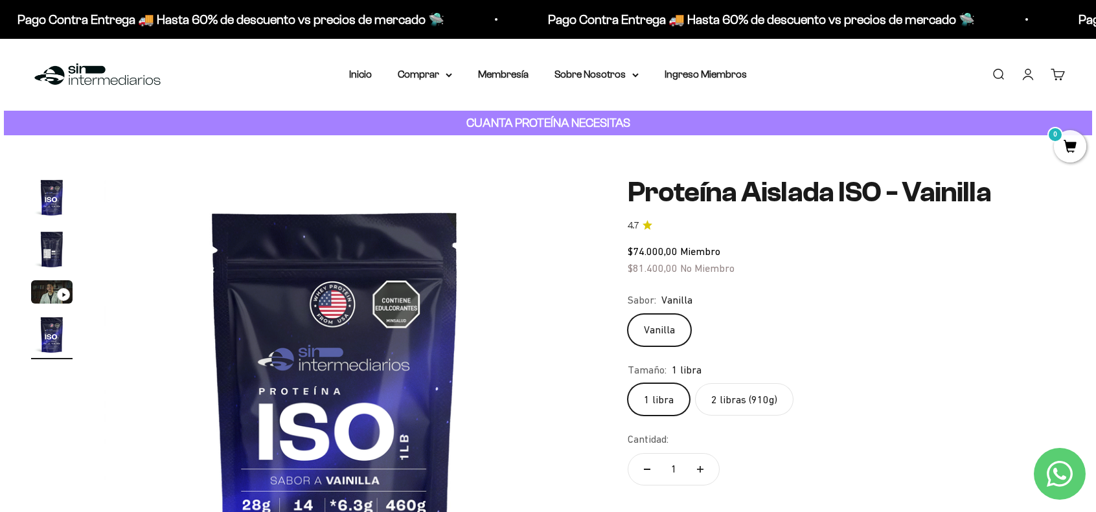
click at [46, 252] on img "Ir al artículo 2" at bounding box center [51, 249] width 41 height 41
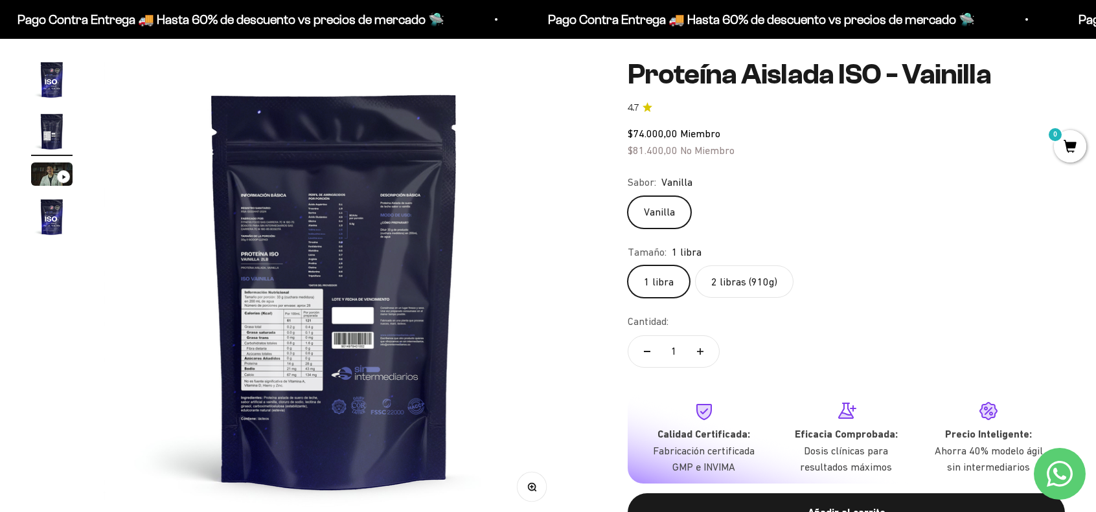
scroll to position [130, 0]
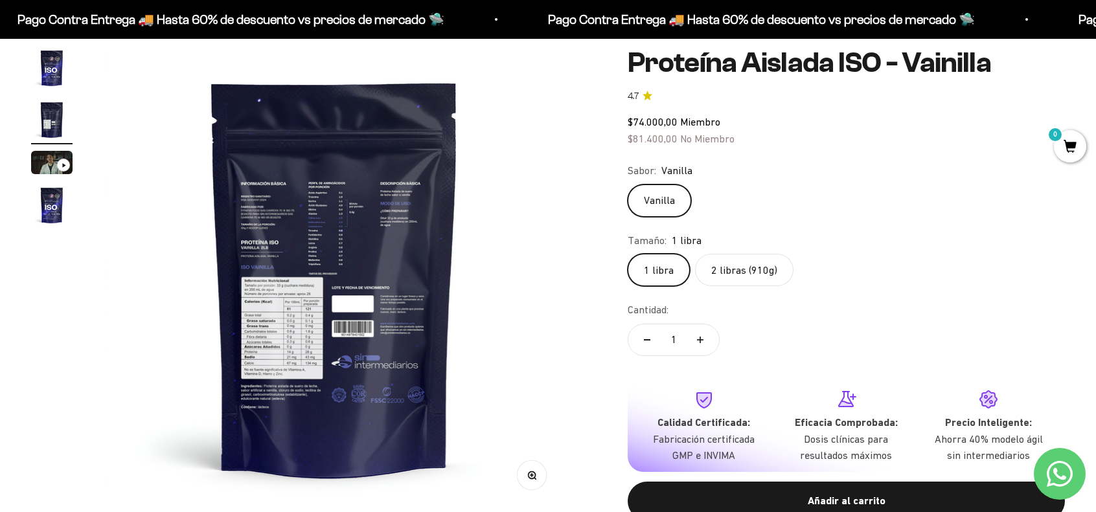
click at [541, 478] on button "Zoom" at bounding box center [531, 475] width 29 height 29
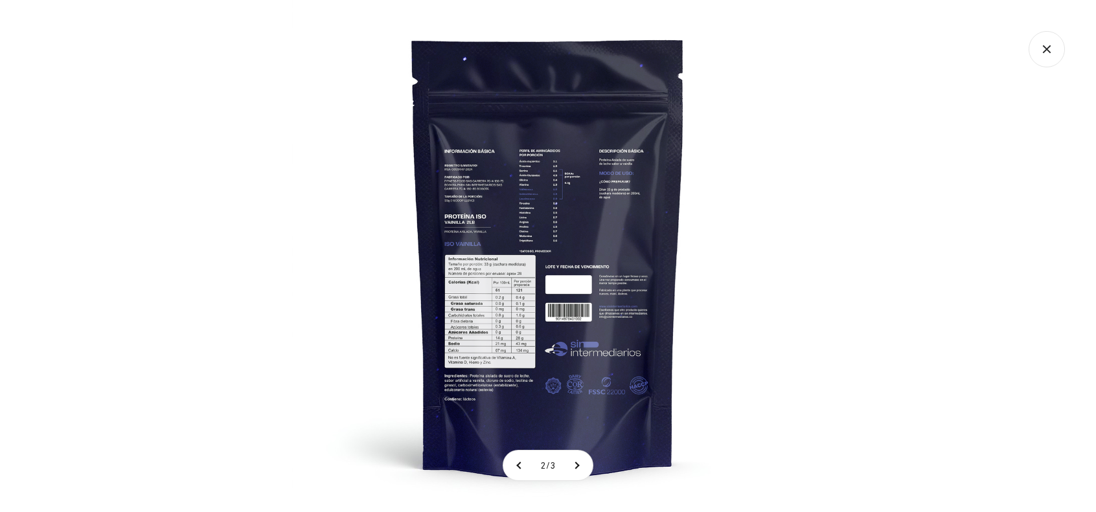
click at [493, 182] on img at bounding box center [548, 256] width 512 height 512
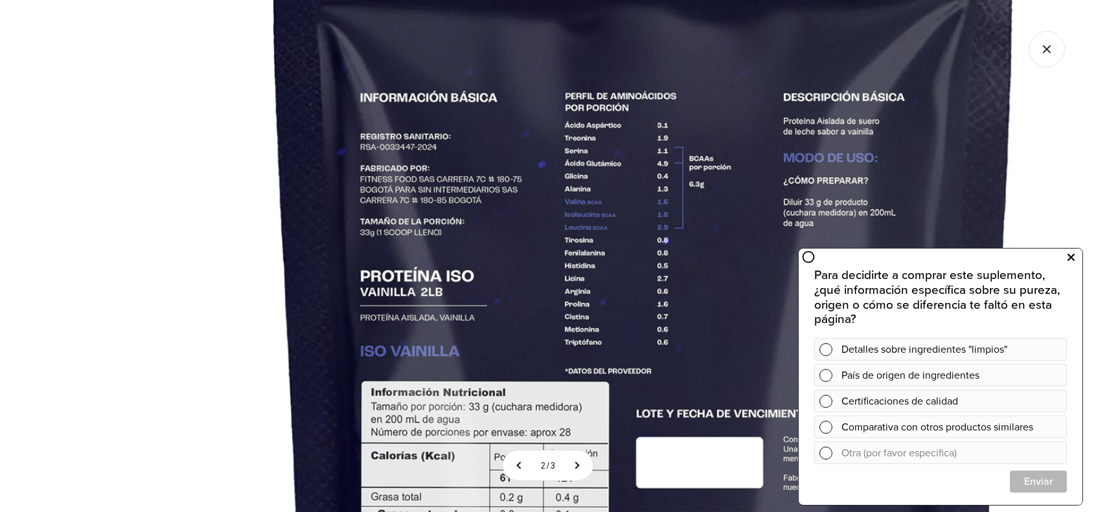
drag, startPoint x: 1073, startPoint y: 257, endPoint x: 1733, endPoint y: 495, distance: 701.6
click at [1073, 257] on icon at bounding box center [1070, 257] width 7 height 17
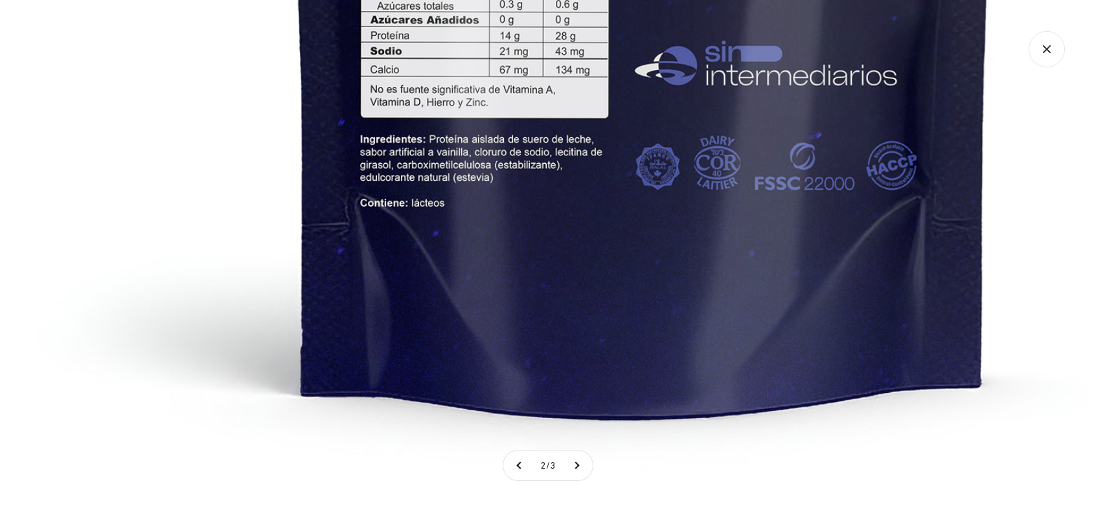
click at [1036, 58] on icon "Cerrar galería" at bounding box center [1046, 49] width 36 height 36
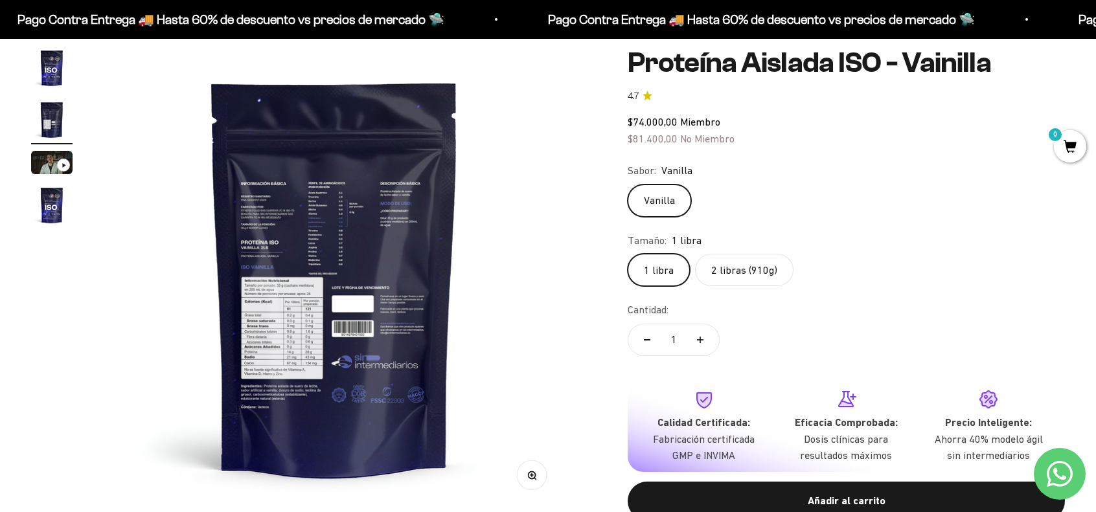
click at [736, 273] on label "2 libras (910g)" at bounding box center [744, 270] width 98 height 32
click at [628, 254] on input "2 libras (910g)" at bounding box center [627, 253] width 1 height 1
click at [42, 64] on img "Ir al artículo 1" at bounding box center [51, 67] width 41 height 41
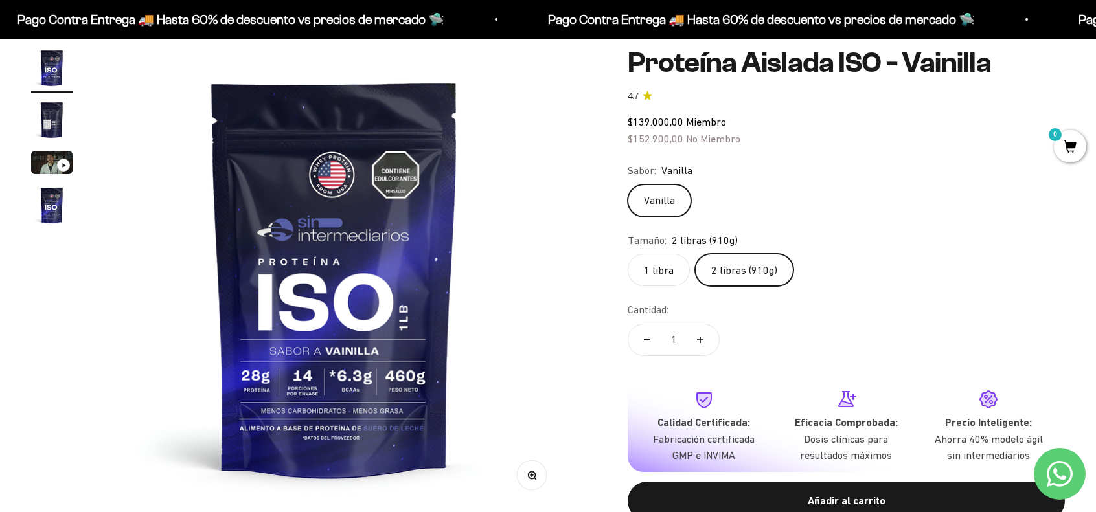
click at [56, 115] on img "Ir al artículo 2" at bounding box center [51, 119] width 41 height 41
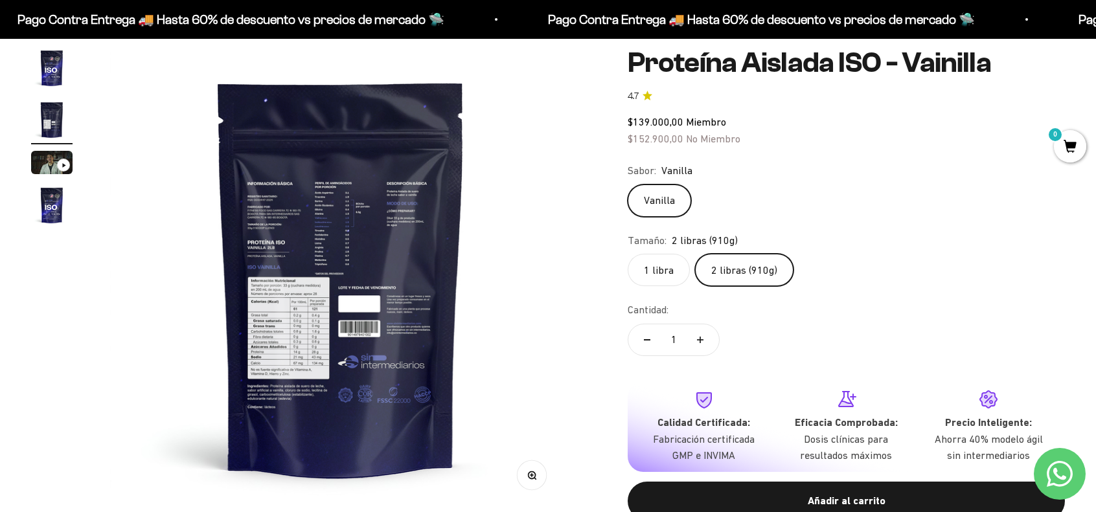
scroll to position [0, 477]
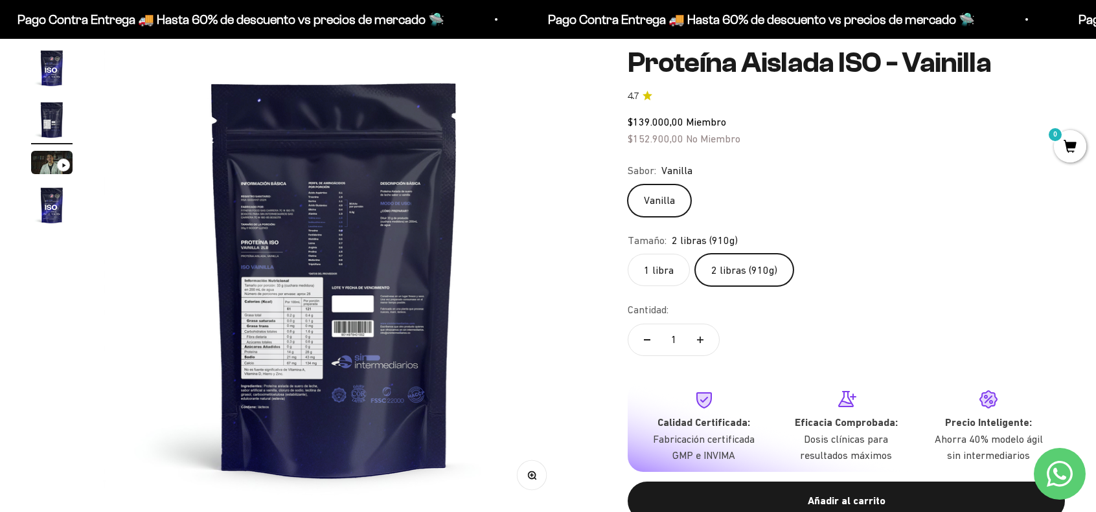
click at [246, 227] on img at bounding box center [335, 278] width 462 height 462
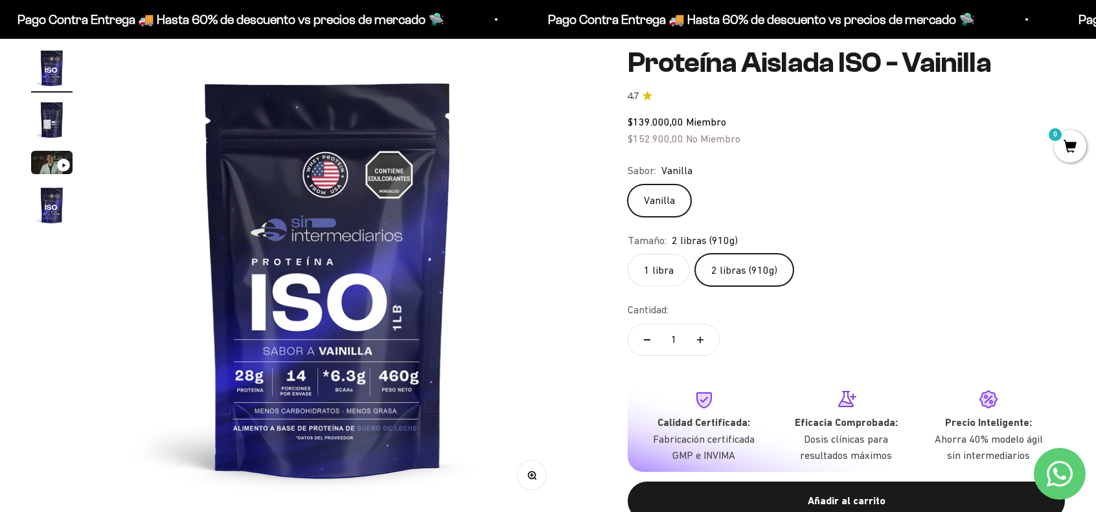
scroll to position [0, 0]
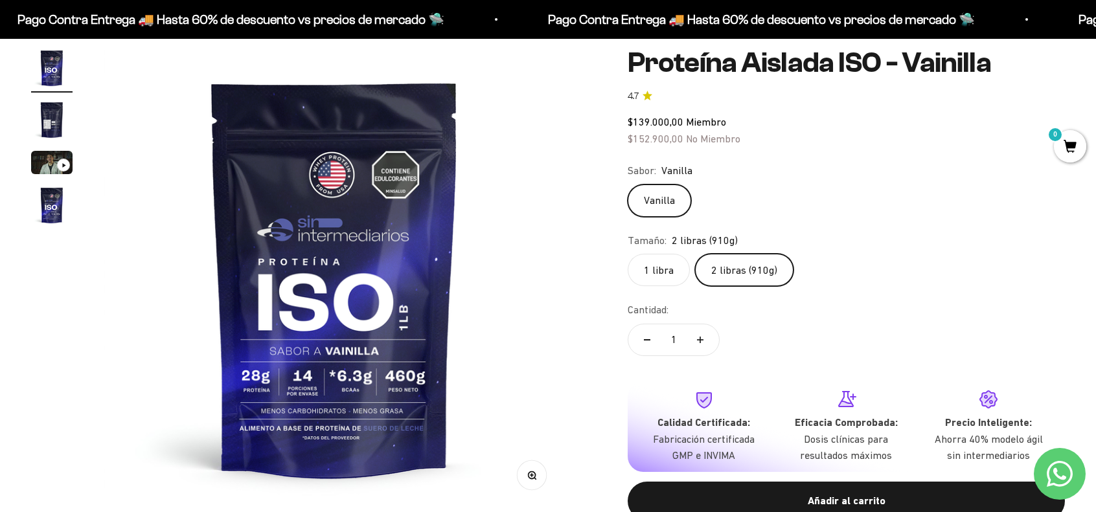
drag, startPoint x: 46, startPoint y: 115, endPoint x: 187, endPoint y: 201, distance: 164.8
click at [47, 115] on img "Ir al artículo 2" at bounding box center [51, 119] width 41 height 41
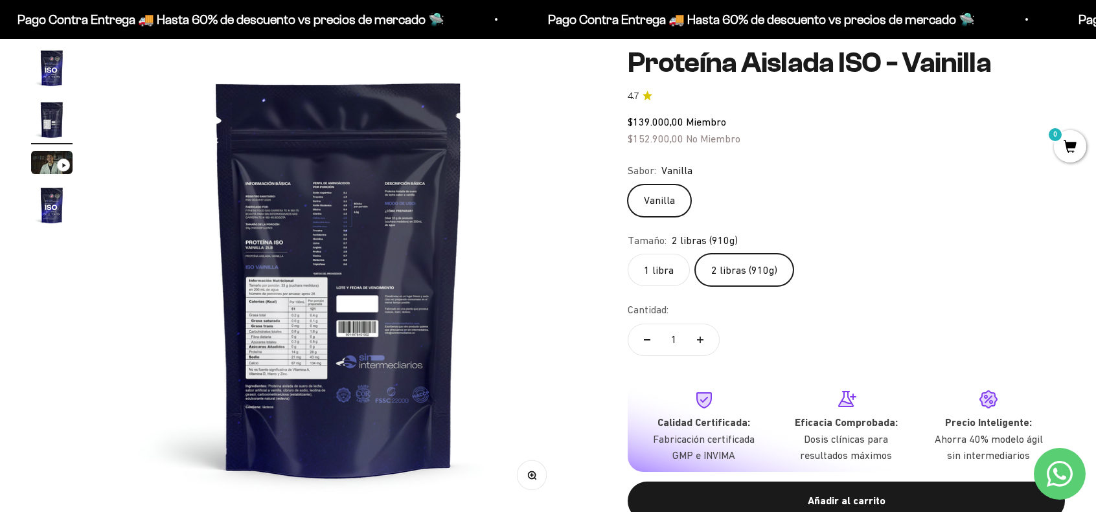
scroll to position [0, 477]
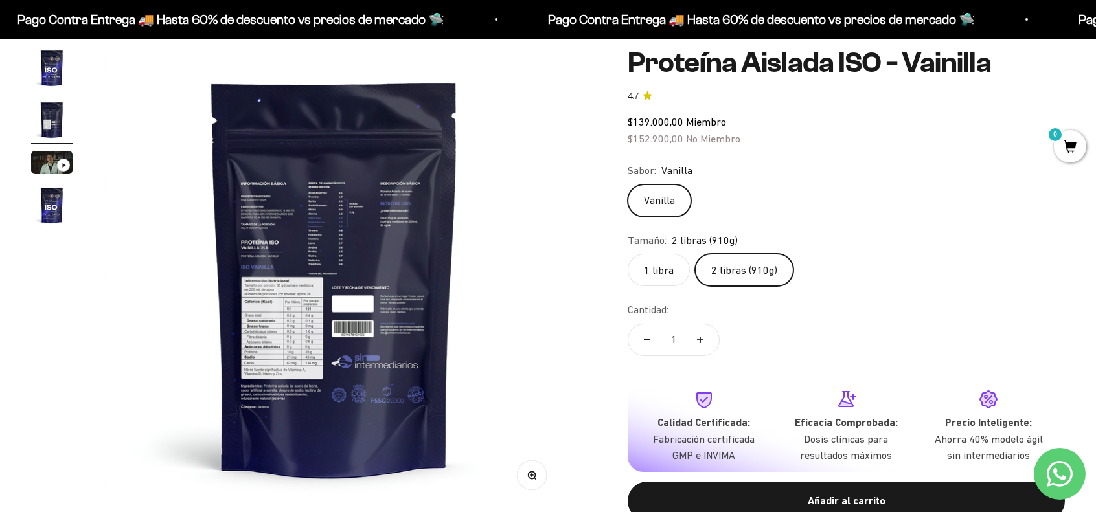
click at [532, 477] on icon "button" at bounding box center [531, 475] width 9 height 9
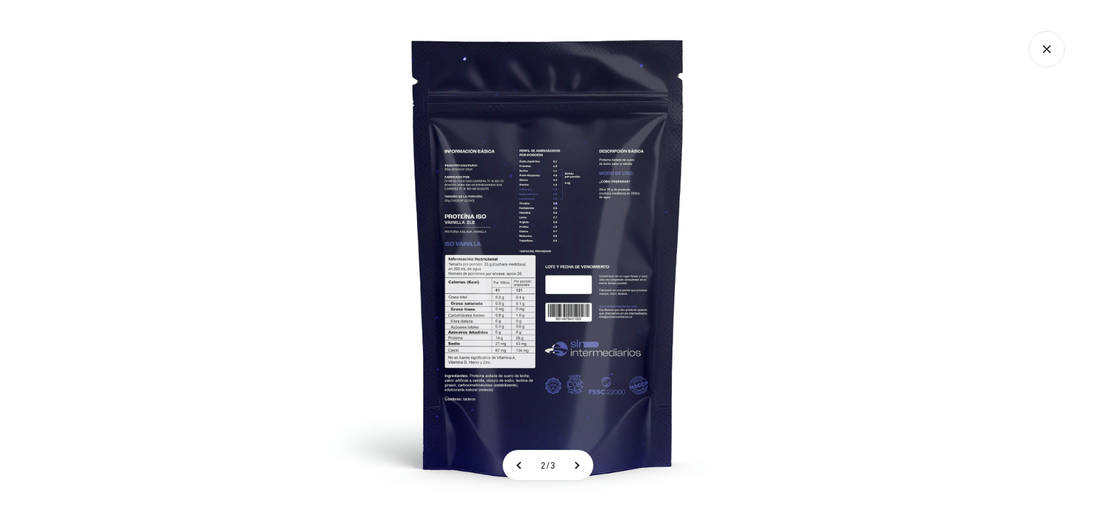
click at [464, 206] on img at bounding box center [548, 256] width 512 height 512
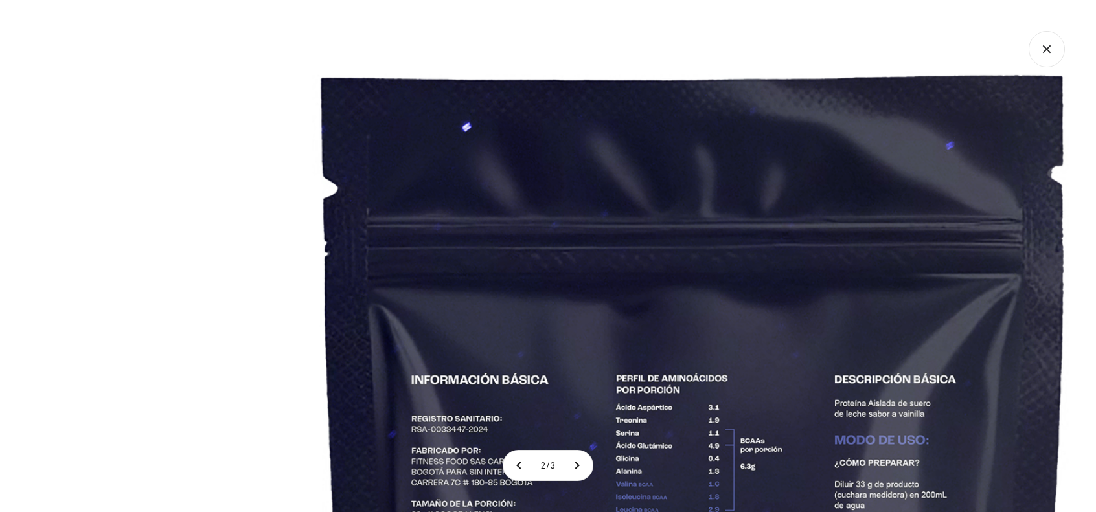
click at [1041, 49] on icon "Cerrar galería" at bounding box center [1046, 49] width 36 height 36
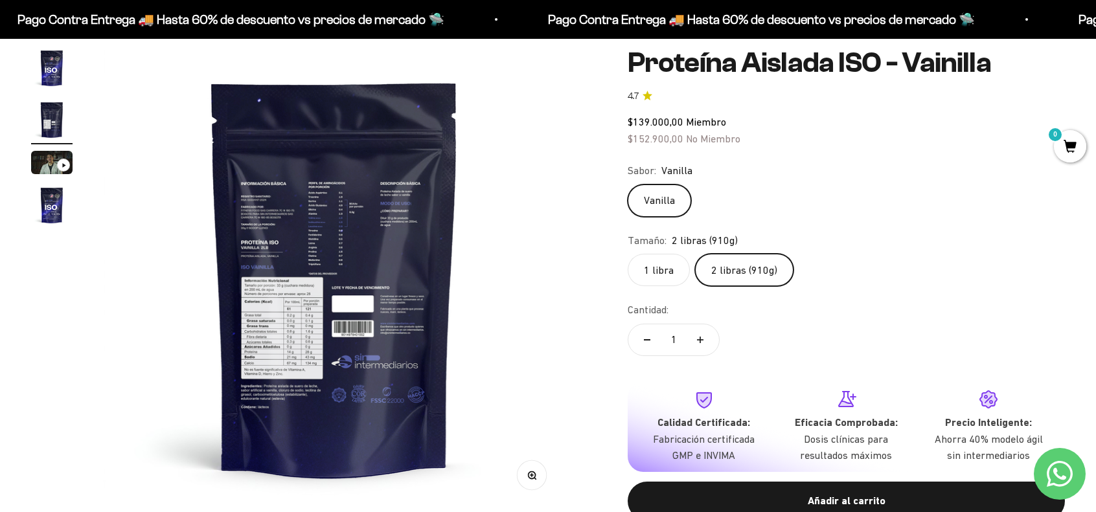
click at [536, 481] on button "Zoom" at bounding box center [531, 475] width 29 height 29
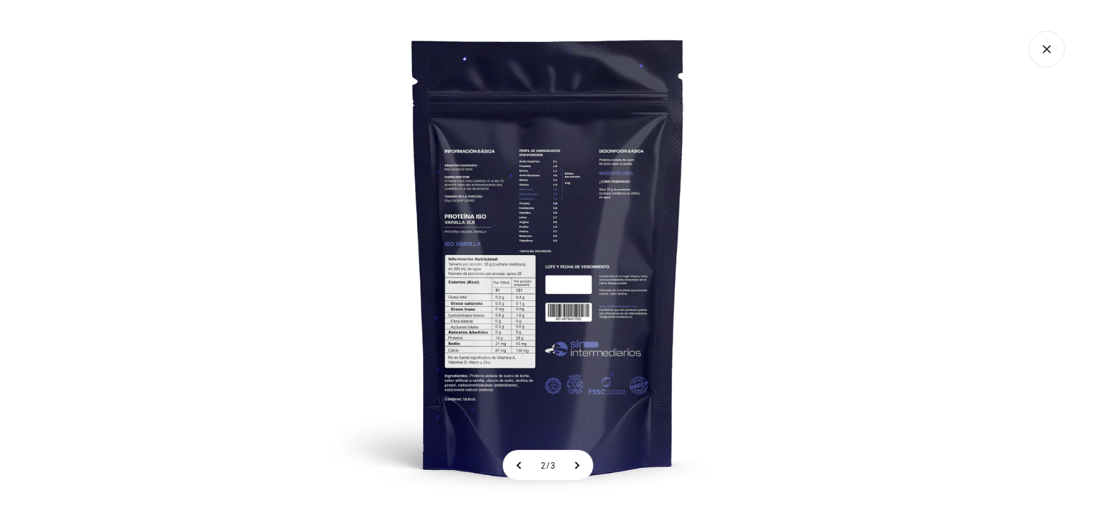
click at [503, 385] on img at bounding box center [548, 256] width 512 height 512
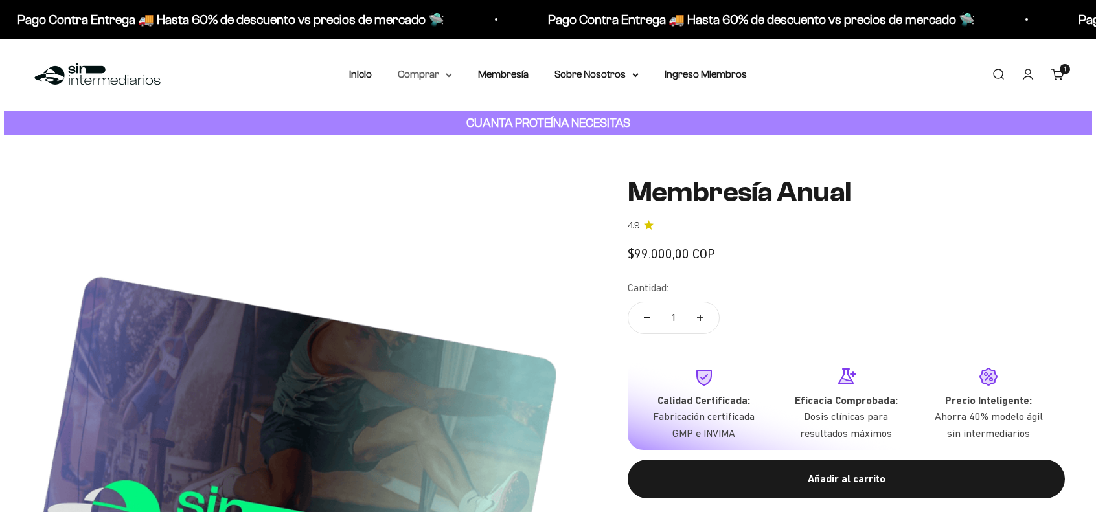
click at [451, 75] on icon at bounding box center [449, 75] width 6 height 5
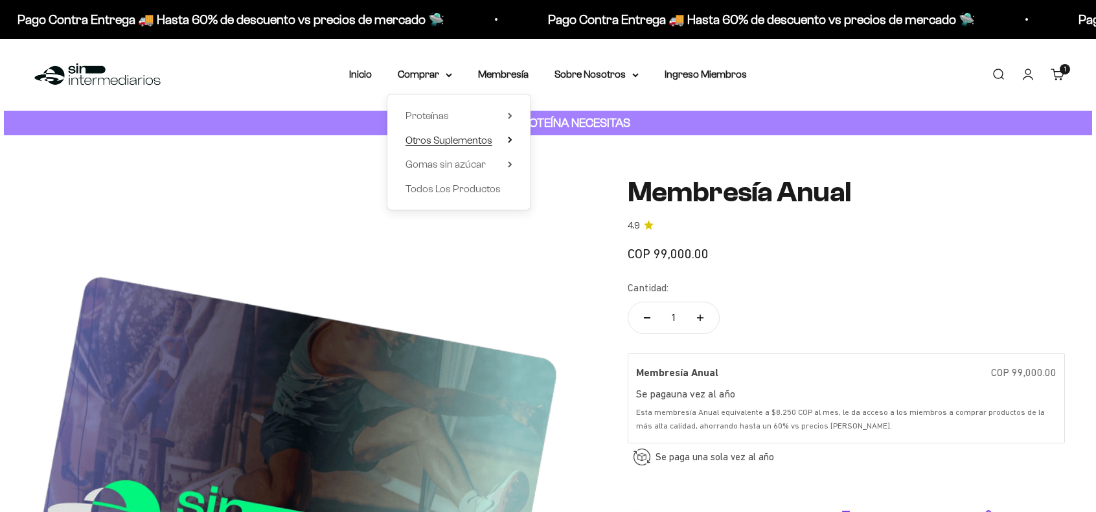
click at [488, 142] on span "Otros Suplementos" at bounding box center [448, 140] width 87 height 11
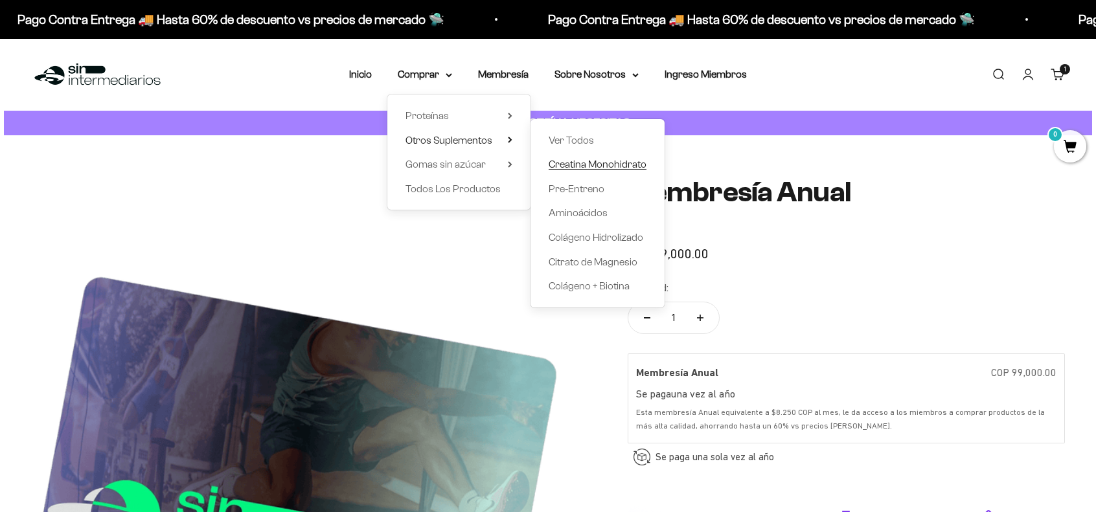
click at [584, 166] on span "Creatina Monohidrato" at bounding box center [598, 164] width 98 height 11
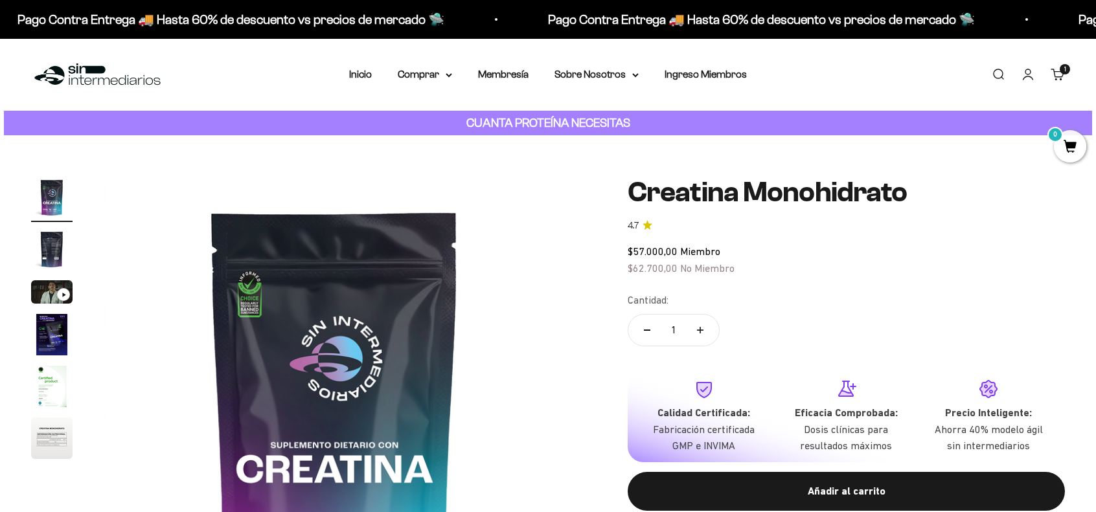
scroll to position [194, 0]
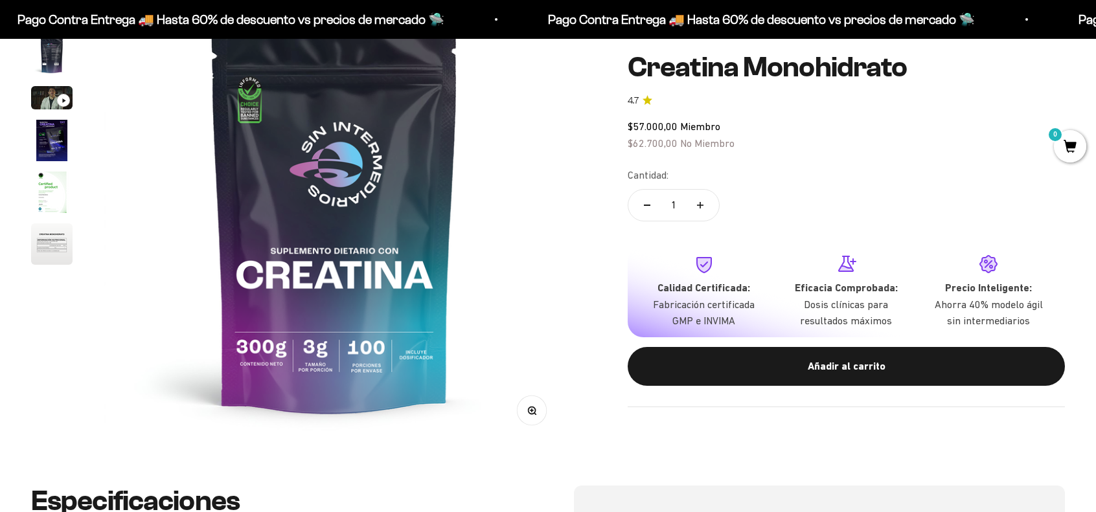
click at [51, 235] on img "Ir al artículo 6" at bounding box center [51, 243] width 41 height 41
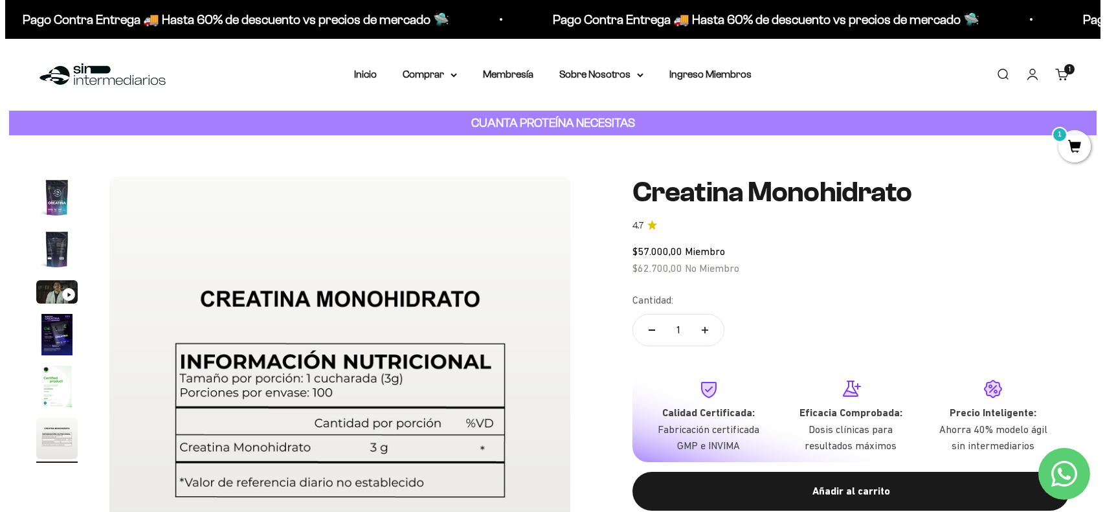
scroll to position [0, 0]
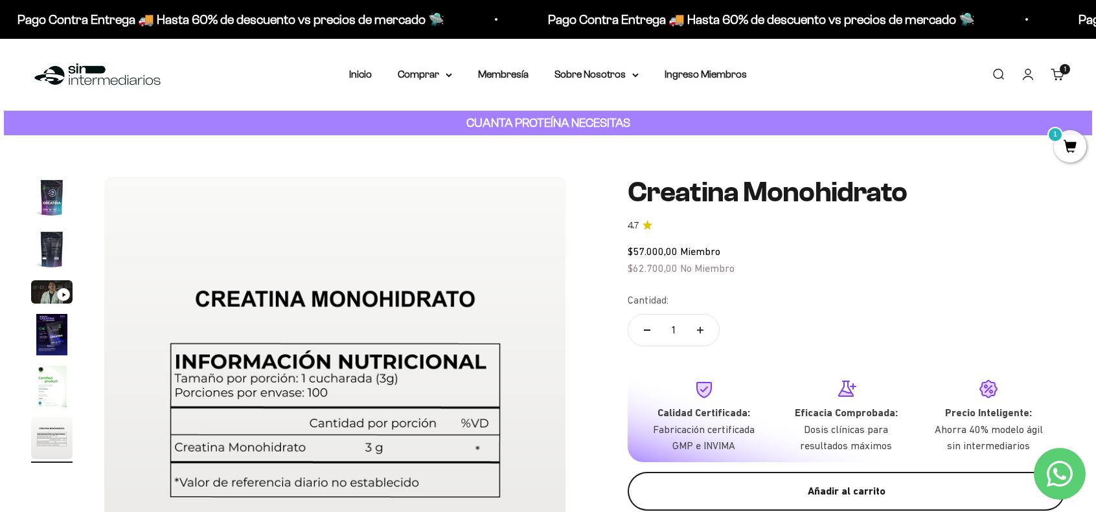
click at [777, 487] on div "Añadir al carrito" at bounding box center [845, 491] width 385 height 17
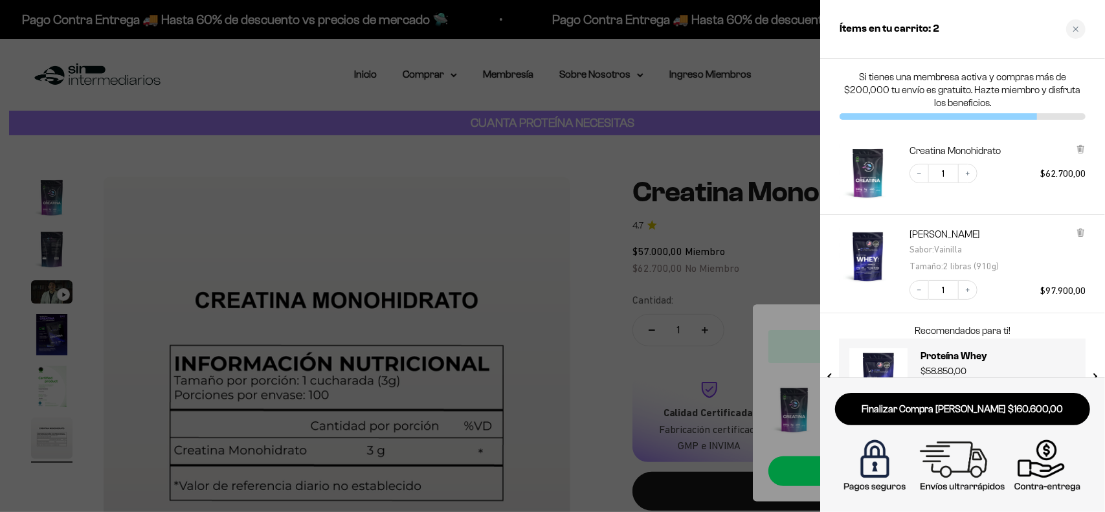
click at [444, 165] on div at bounding box center [552, 256] width 1105 height 512
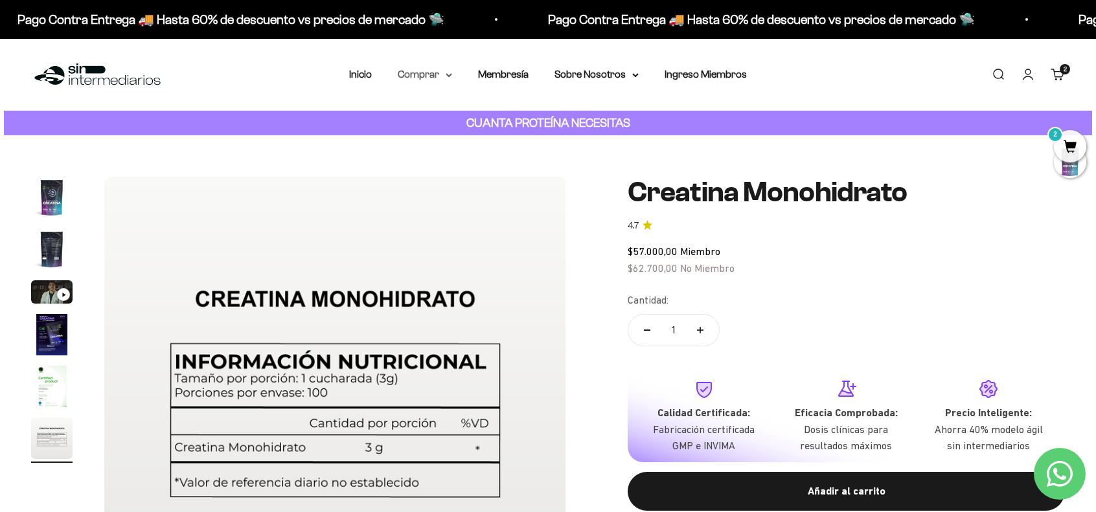
click at [427, 74] on summary "Comprar" at bounding box center [425, 74] width 54 height 17
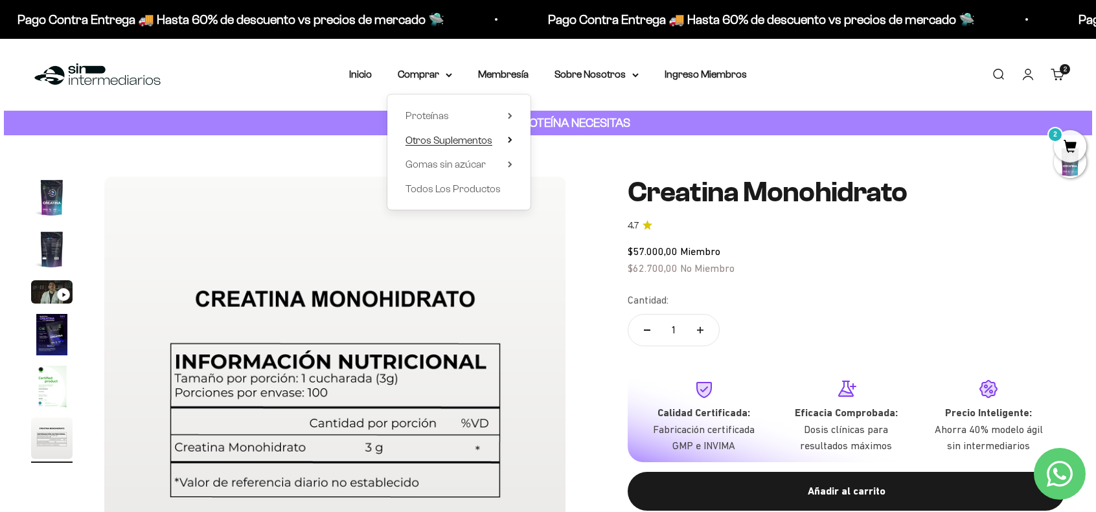
click at [492, 141] on span "Otros Suplementos" at bounding box center [448, 140] width 87 height 11
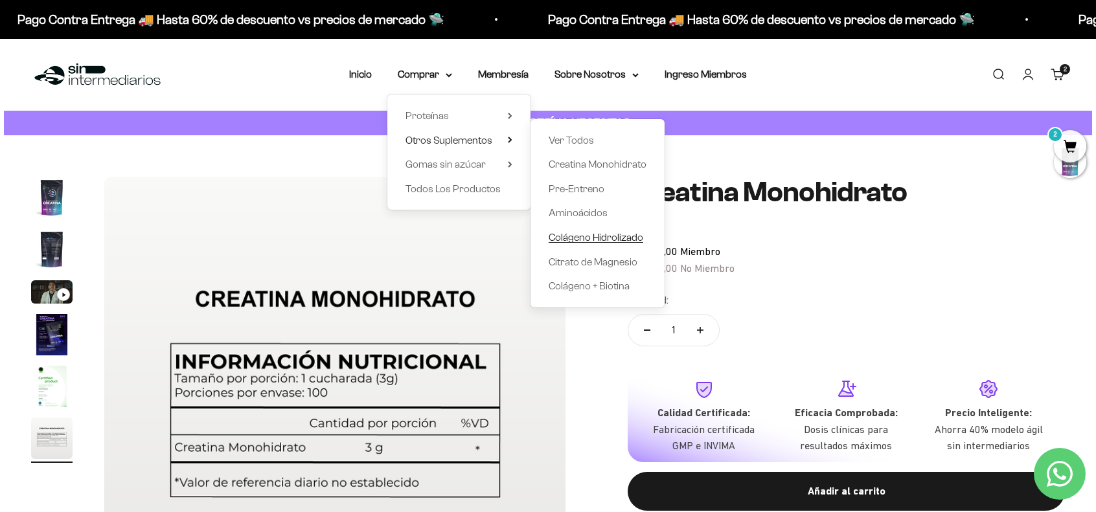
click at [604, 239] on span "Colágeno Hidrolizado" at bounding box center [596, 237] width 95 height 11
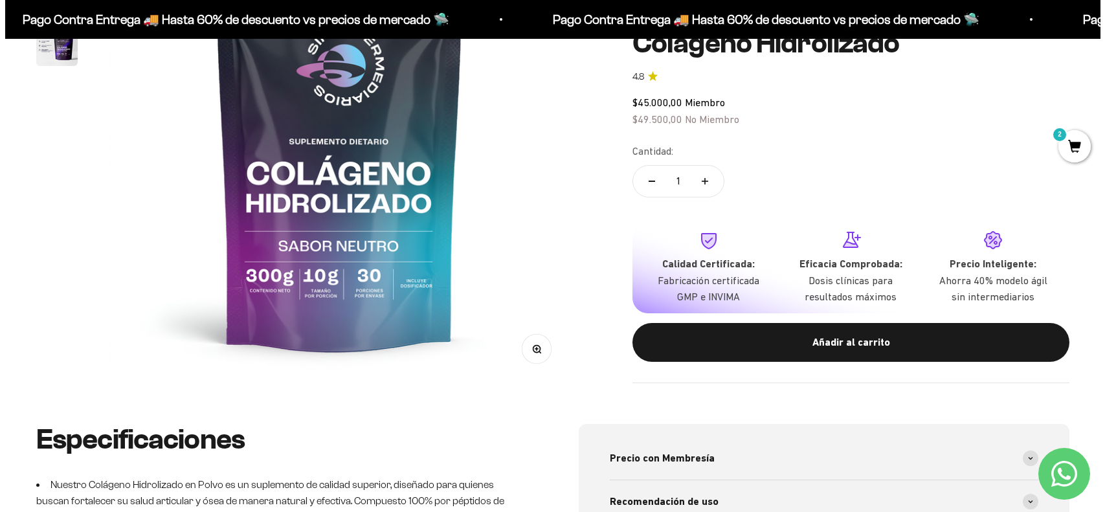
scroll to position [259, 0]
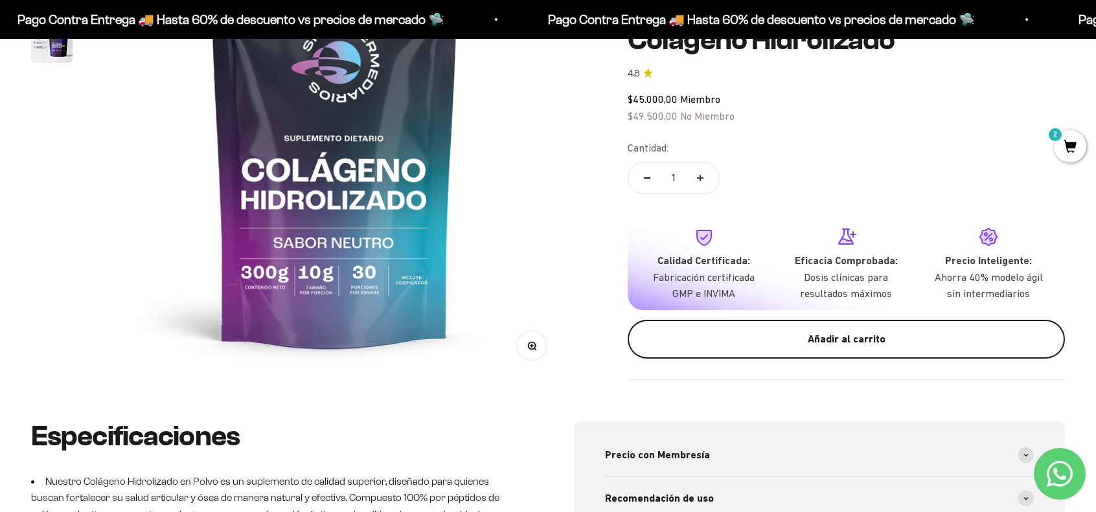
click at [765, 350] on button "Añadir al carrito" at bounding box center [846, 338] width 437 height 39
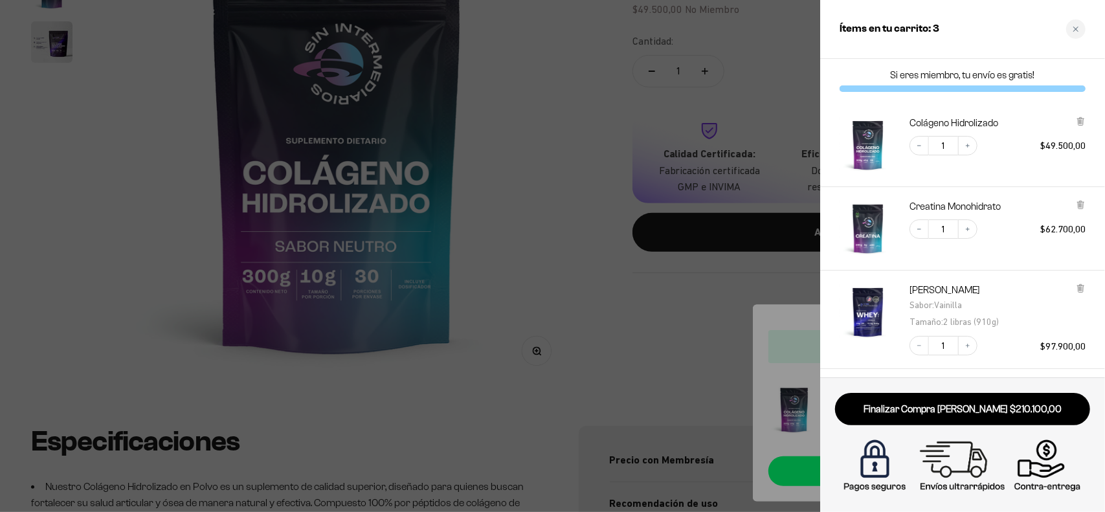
scroll to position [0, 0]
click at [870, 230] on img "Creatina Monohidrato" at bounding box center [868, 230] width 57 height 57
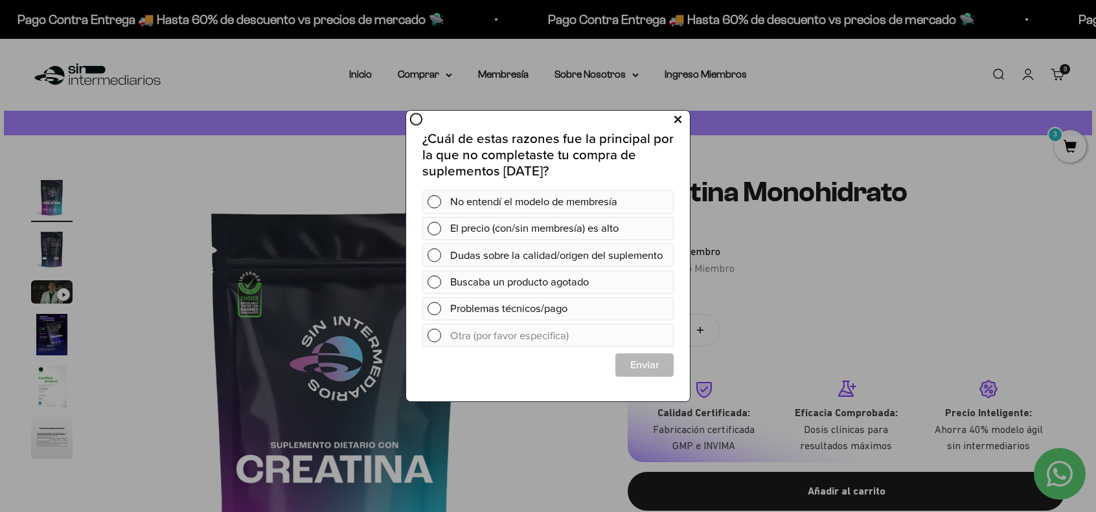
click at [674, 120] on button at bounding box center [678, 119] width 24 height 21
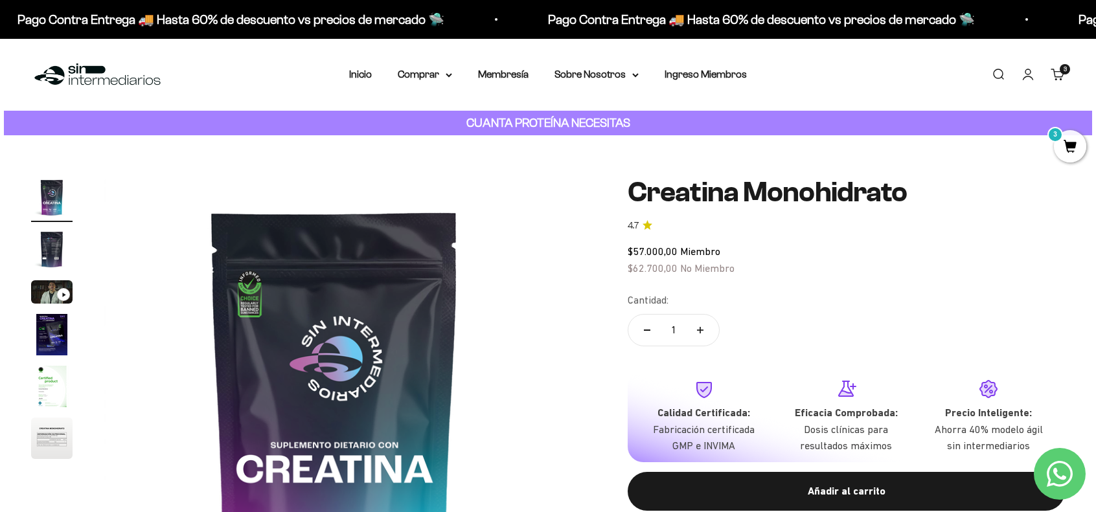
click at [1050, 79] on link "Carrito 3 artículos 3" at bounding box center [1057, 74] width 14 height 14
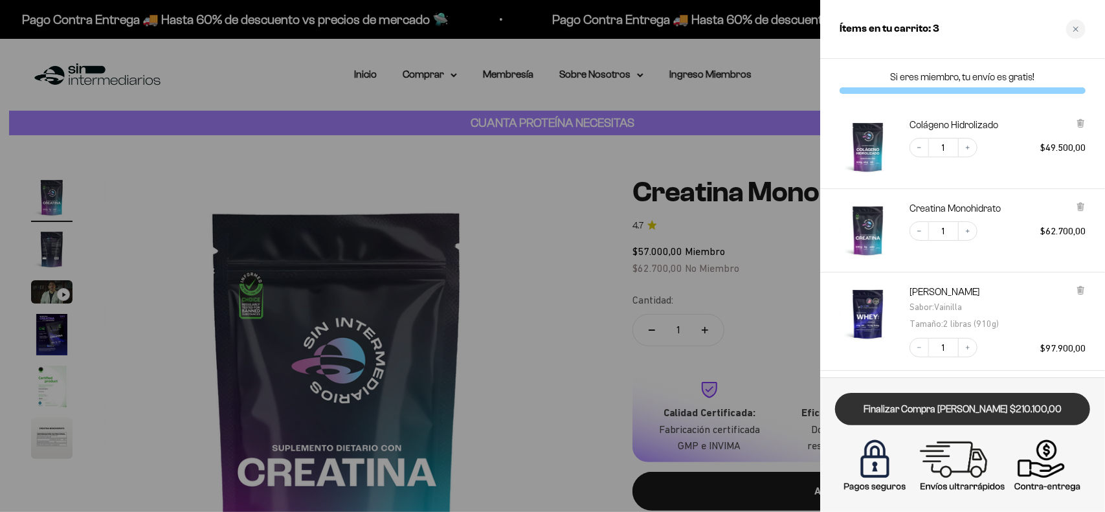
click at [973, 415] on link "Finalizar Compra Segura $210.100,00" at bounding box center [962, 409] width 255 height 33
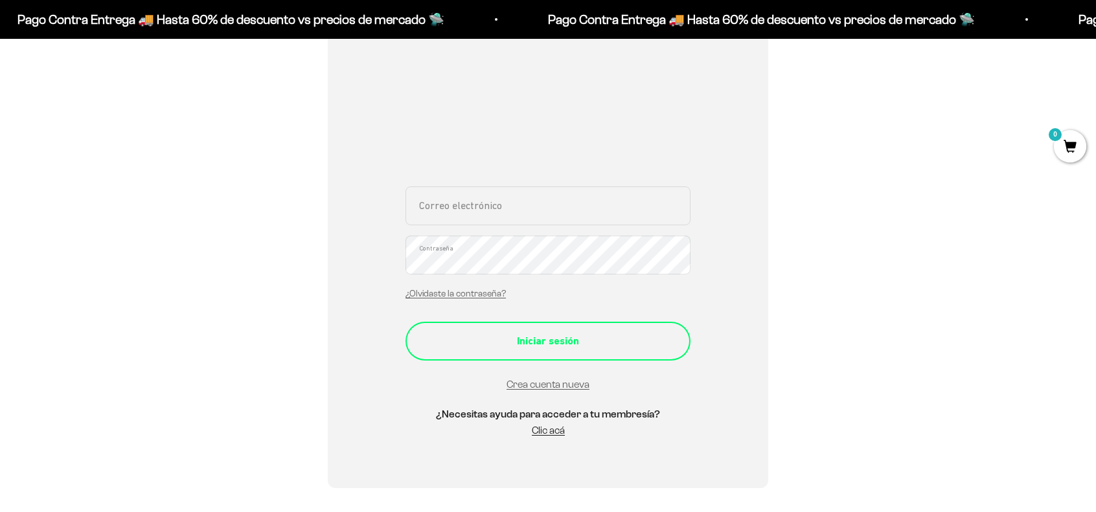
scroll to position [194, 0]
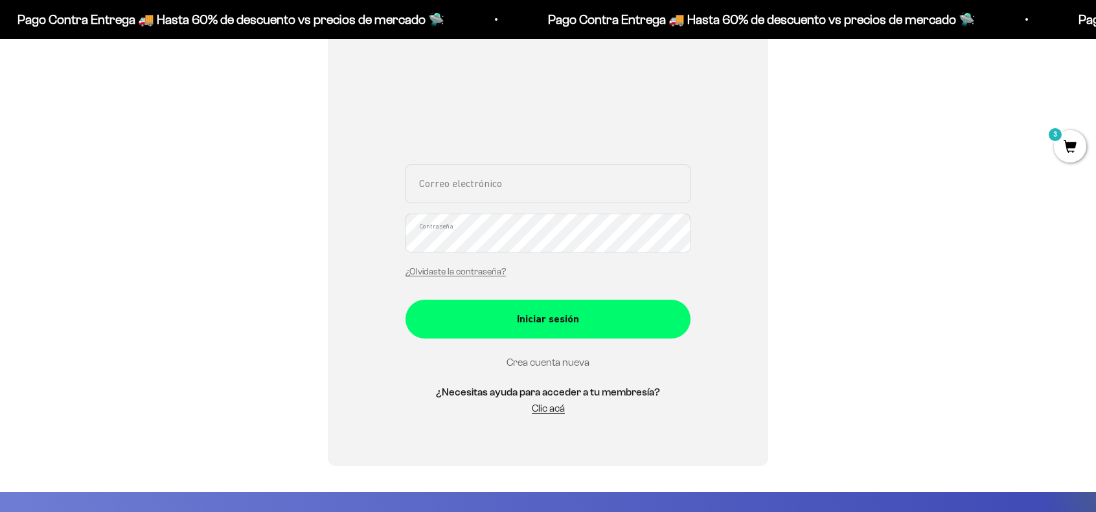
click at [550, 361] on link "Crea cuenta nueva" at bounding box center [547, 362] width 83 height 11
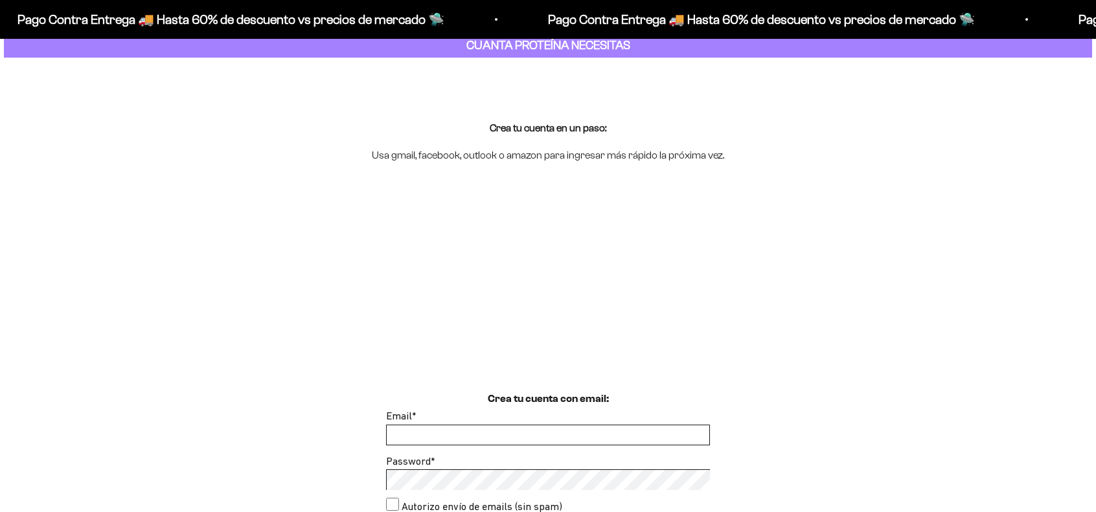
scroll to position [130, 0]
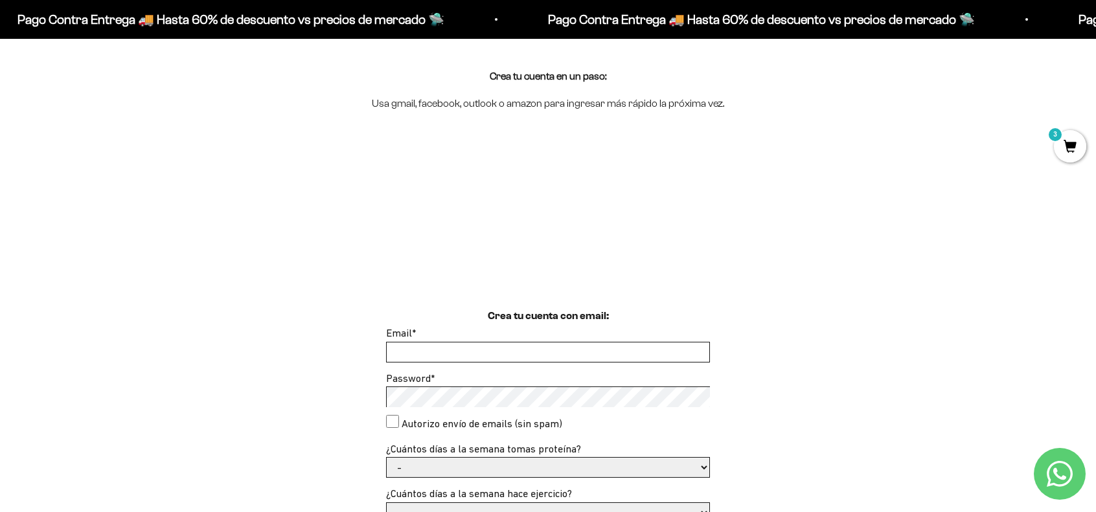
click at [453, 350] on input "Email *" at bounding box center [548, 352] width 323 height 19
type input "[EMAIL_ADDRESS][DOMAIN_NAME]"
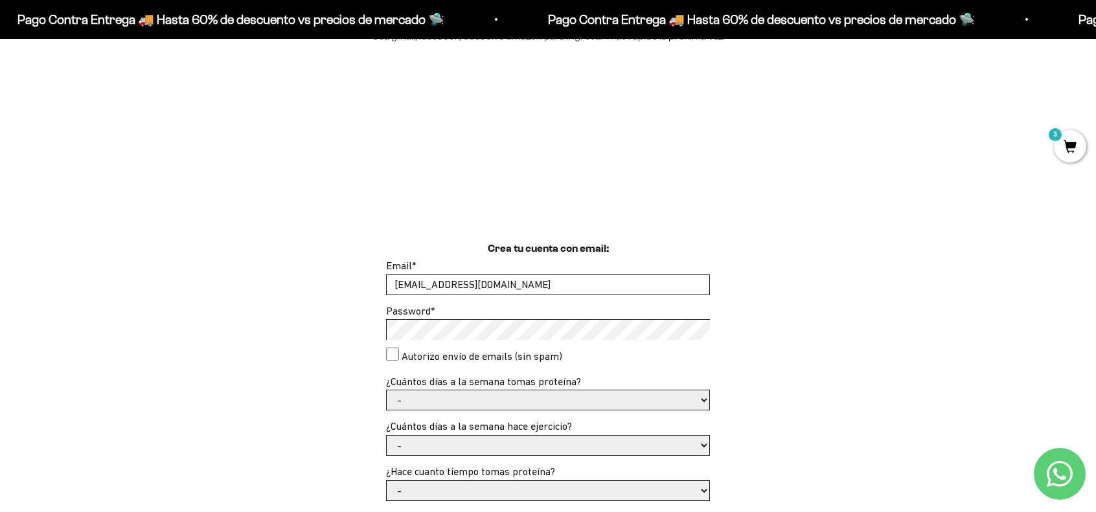
scroll to position [259, 0]
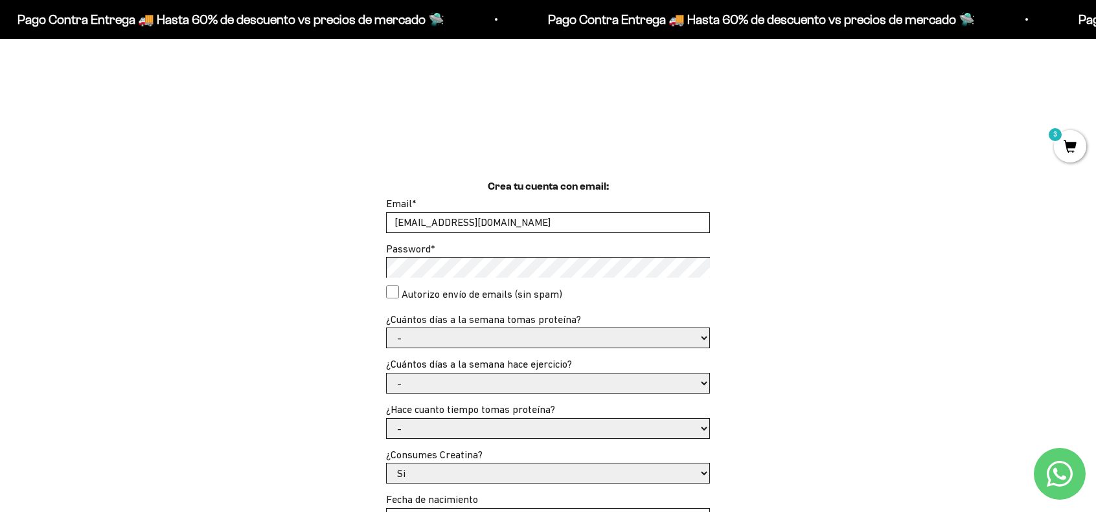
click at [394, 291] on consent"] "Autorizo envío de emails (sin spam)" at bounding box center [392, 292] width 13 height 13
checkbox consent"] "true"
click at [408, 341] on select "- 1 o 2 3 a 5 6 o 7" at bounding box center [548, 337] width 323 height 19
select select "3 a 5"
click at [387, 328] on select "- 1 o 2 3 a 5 6 o 7" at bounding box center [548, 337] width 323 height 19
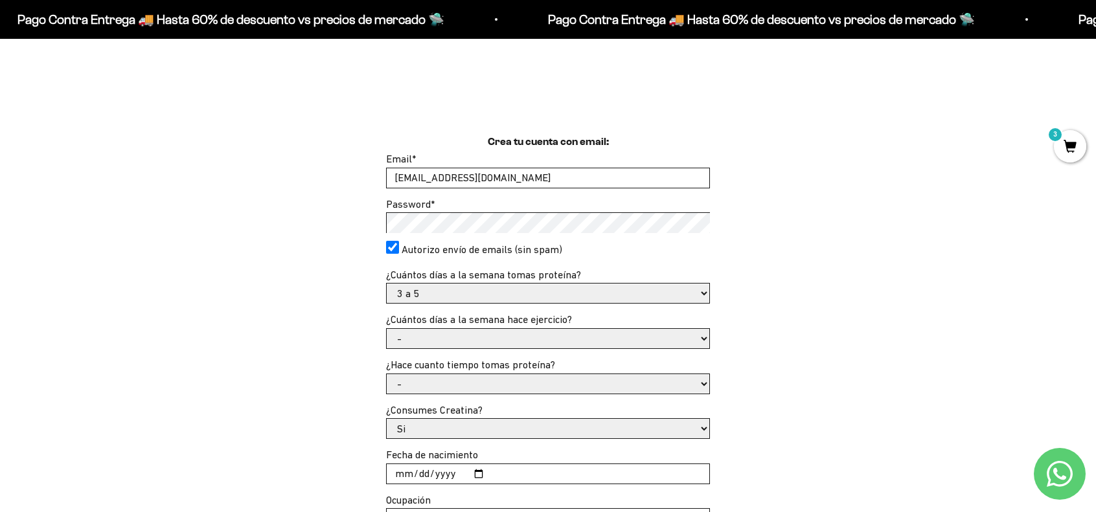
scroll to position [324, 0]
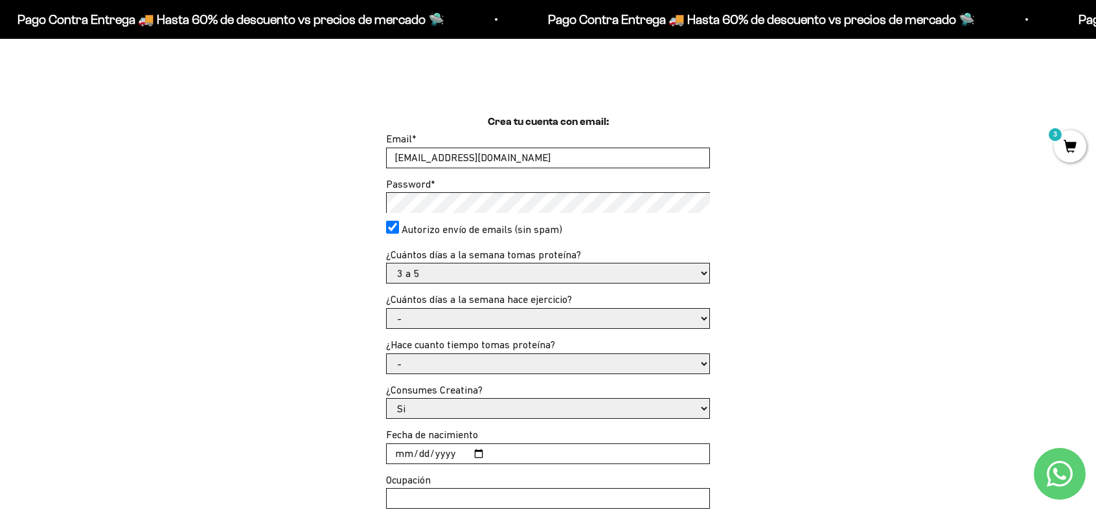
click at [440, 325] on select "- No hago 1 a 2 días 3 a 5 días 6 o 7 días" at bounding box center [548, 318] width 323 height 19
select select "3 a 5 días"
click at [387, 309] on select "- No hago 1 a 2 días 3 a 5 días 6 o 7 días" at bounding box center [548, 318] width 323 height 19
click at [447, 359] on select "- Apenas estoy empezando Menos de 6 meses Más de 6 meses Hace más de un año" at bounding box center [548, 363] width 323 height 19
select select "Hace más de un año"
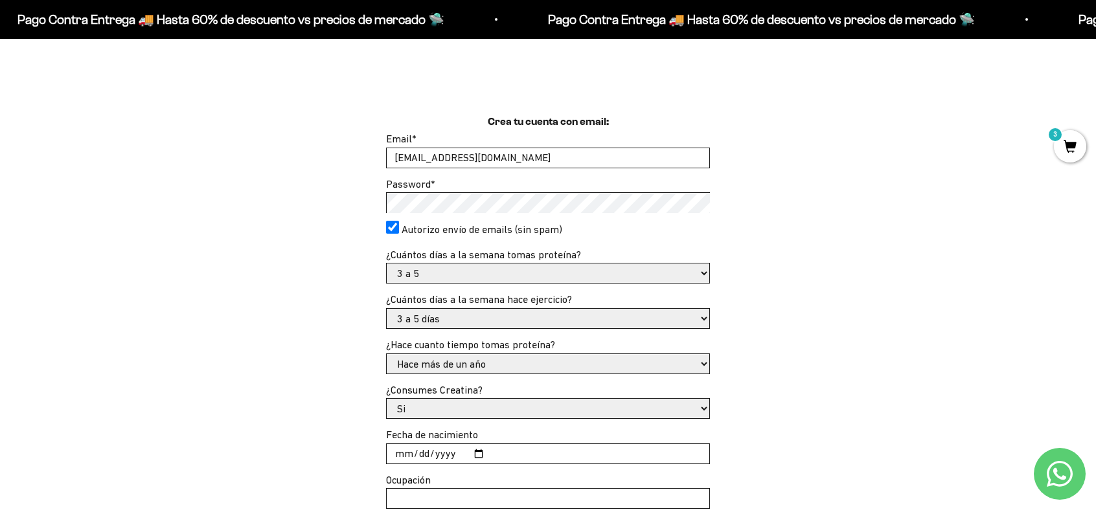
click at [387, 354] on select "- Apenas estoy empezando Menos de 6 meses Más de 6 meses Hace más de un año" at bounding box center [548, 363] width 323 height 19
click at [470, 403] on select "Si No" at bounding box center [548, 408] width 323 height 19
select select "No"
click at [387, 399] on select "Si No" at bounding box center [548, 408] width 323 height 19
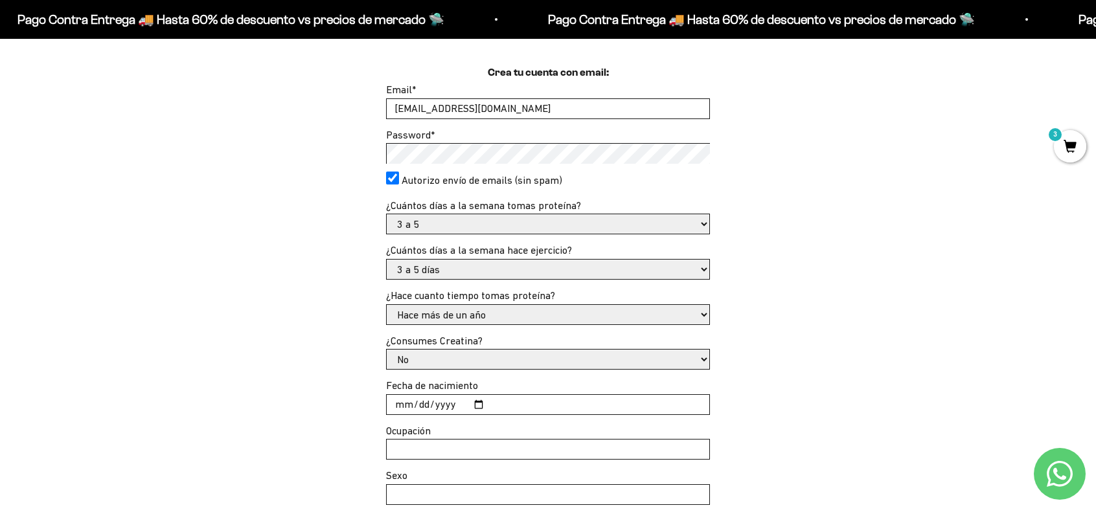
scroll to position [453, 0]
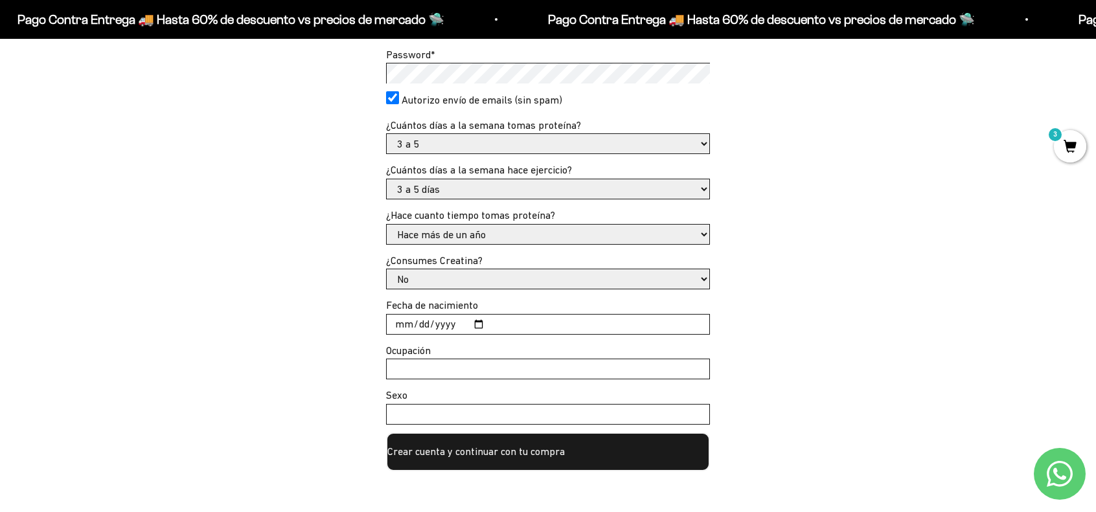
click at [479, 323] on input "Fecha de nacimiento" at bounding box center [548, 324] width 323 height 19
click at [473, 323] on input "[DATE]" at bounding box center [548, 324] width 323 height 19
type input "[DATE]"
click at [444, 370] on input "Ocupación" at bounding box center [548, 368] width 323 height 19
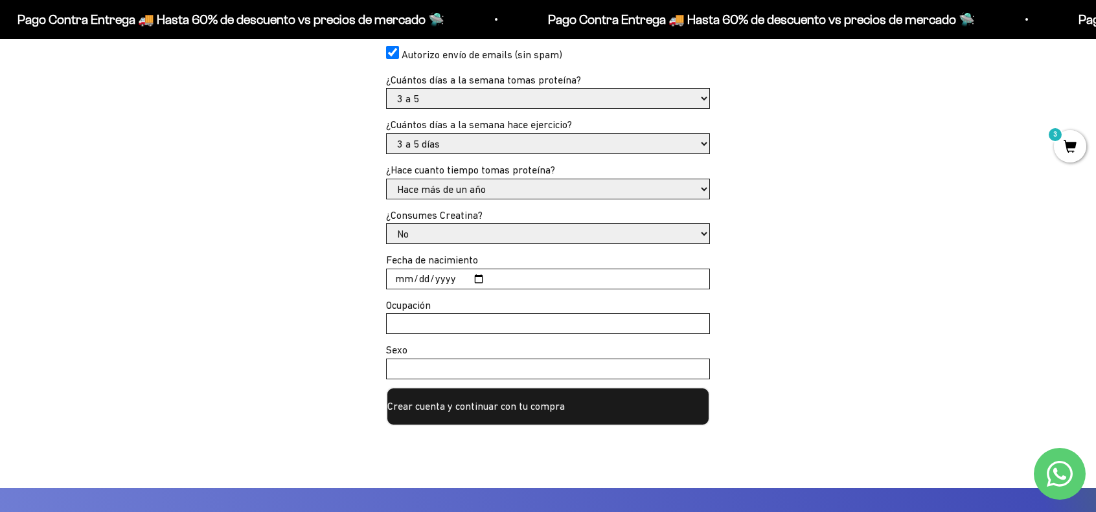
scroll to position [583, 0]
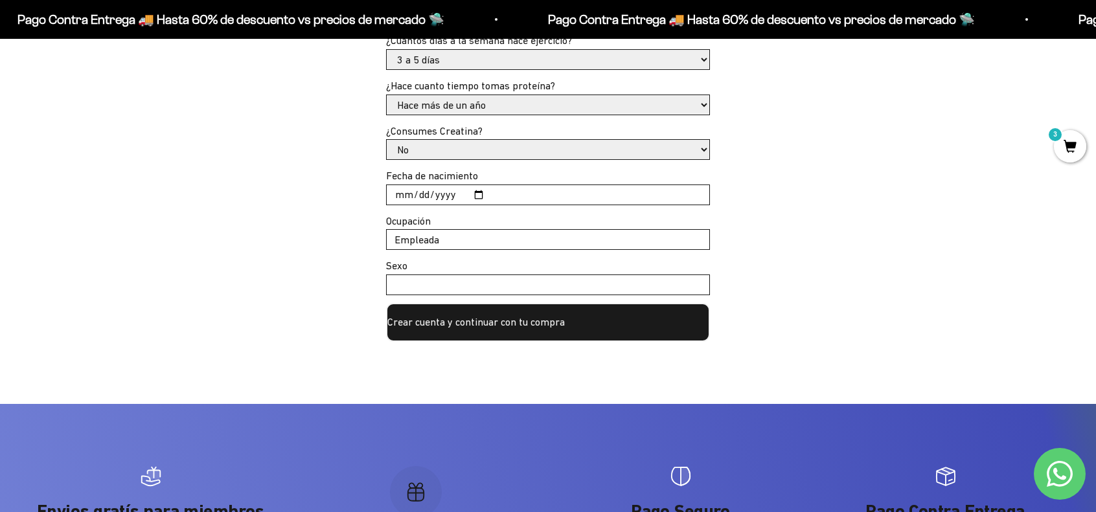
type input "Empleada"
click at [418, 286] on input "Sexo" at bounding box center [548, 284] width 323 height 19
type input "Femenino"
click at [473, 321] on button "Crear cuenta y continuar con tu compra" at bounding box center [548, 322] width 324 height 39
